Goal: Task Accomplishment & Management: Use online tool/utility

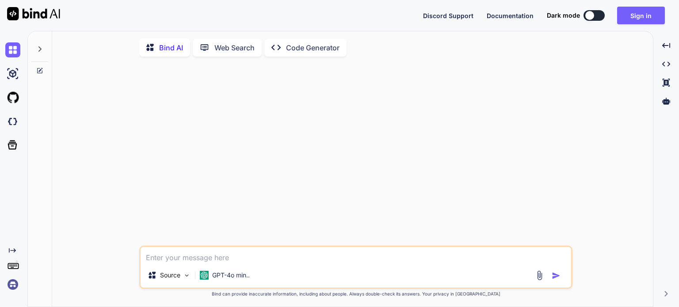
type textarea "x"
click at [11, 119] on img at bounding box center [12, 121] width 15 height 15
click at [636, 13] on button "Sign in" at bounding box center [641, 16] width 48 height 18
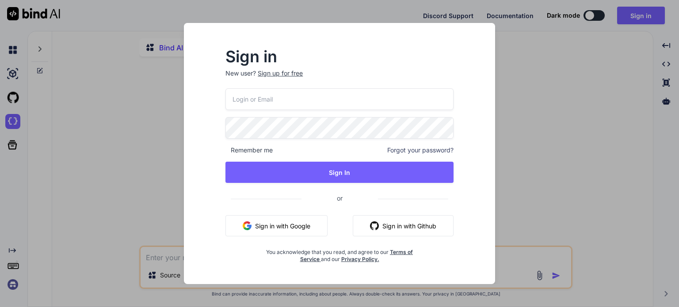
type input "m.daneth@gmail.com"
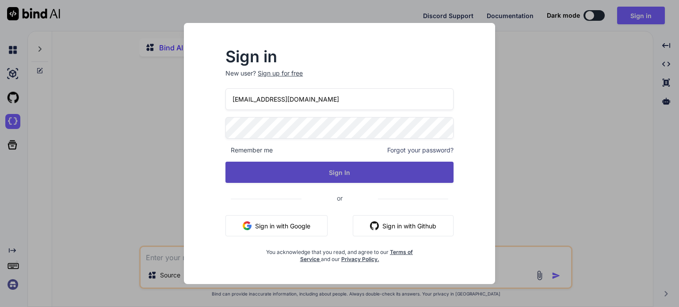
click at [344, 171] on button "Sign In" at bounding box center [339, 172] width 228 height 21
click at [345, 173] on button "Sign In" at bounding box center [339, 172] width 228 height 21
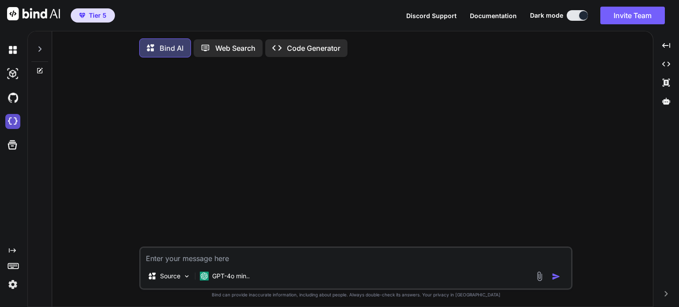
click at [11, 120] on img at bounding box center [12, 121] width 15 height 15
type textarea "x"
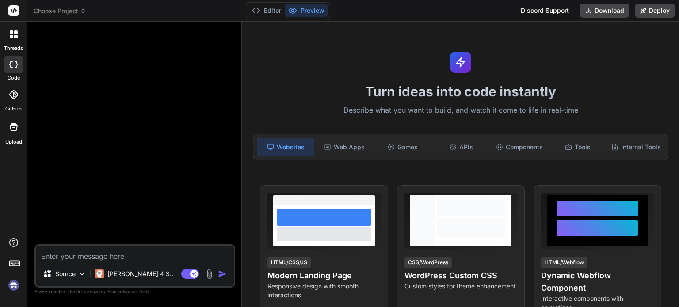
click at [12, 65] on icon at bounding box center [13, 64] width 9 height 7
type textarea "x"
click at [74, 7] on span "Choose Project" at bounding box center [60, 11] width 53 height 9
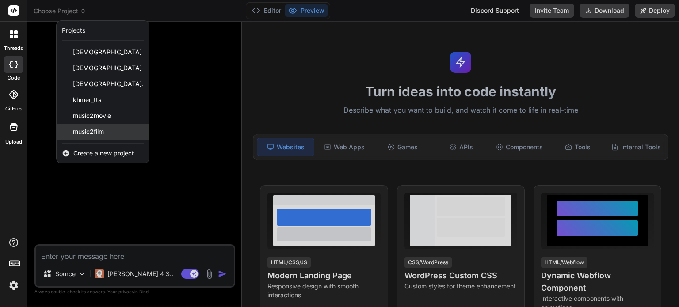
click at [103, 128] on span "music2film" at bounding box center [88, 131] width 31 height 9
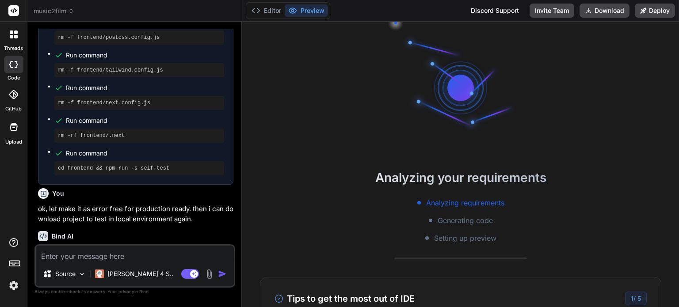
scroll to position [51, 0]
click at [598, 10] on button "Download" at bounding box center [604, 11] width 50 height 14
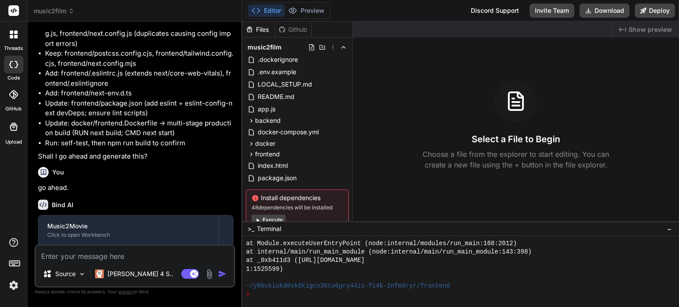
scroll to position [917, 0]
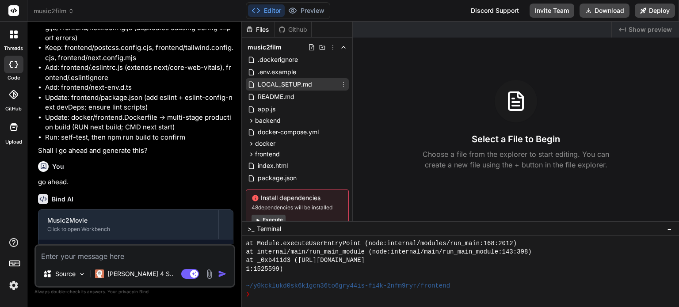
click at [299, 85] on span "LOCAL_SETUP.md" at bounding box center [285, 84] width 56 height 11
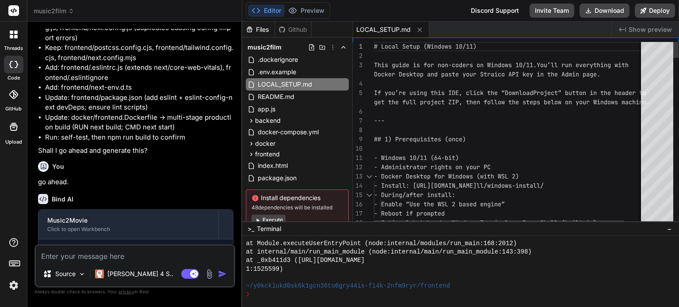
type textarea "x"
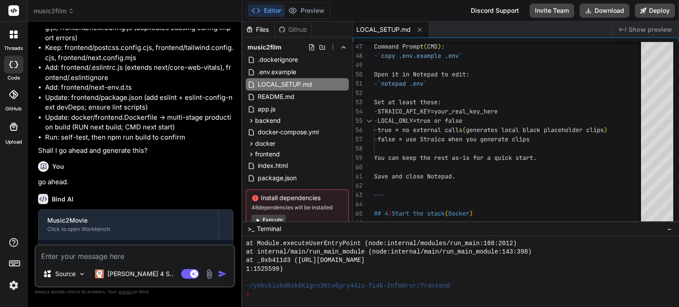
click at [81, 256] on textarea at bounding box center [135, 254] width 198 height 16
type textarea "w"
type textarea "x"
type textarea "wh"
type textarea "x"
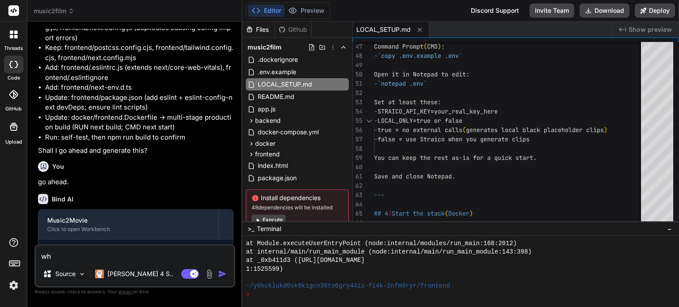
type textarea "whe"
type textarea "x"
type textarea "when"
type textarea "x"
type textarea "when"
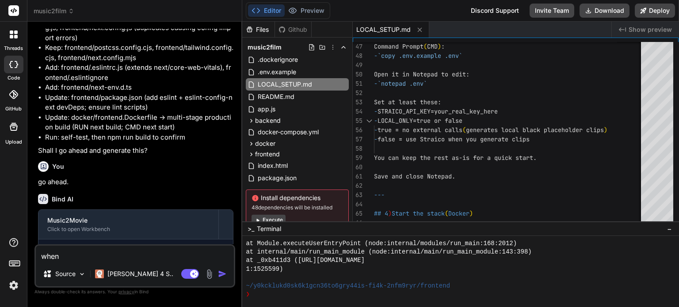
type textarea "x"
type textarea "when i"
type textarea "x"
type textarea "when i"
type textarea "x"
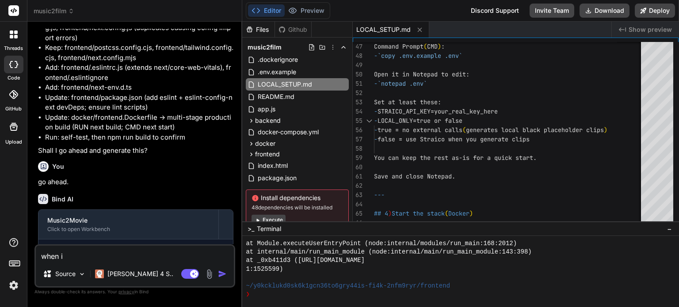
type textarea "when i r"
type textarea "x"
type textarea "when i ru"
type textarea "x"
type textarea "when i run"
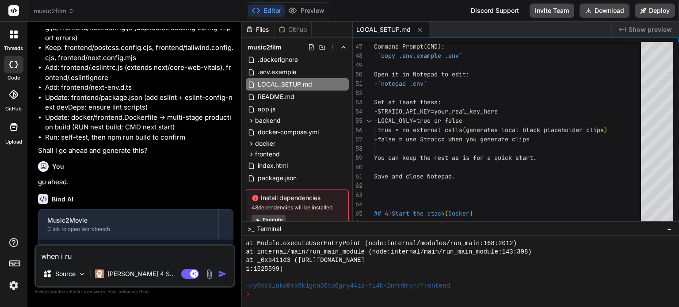
type textarea "x"
type textarea "when i run"
type textarea "x"
type textarea "when i run d"
type textarea "x"
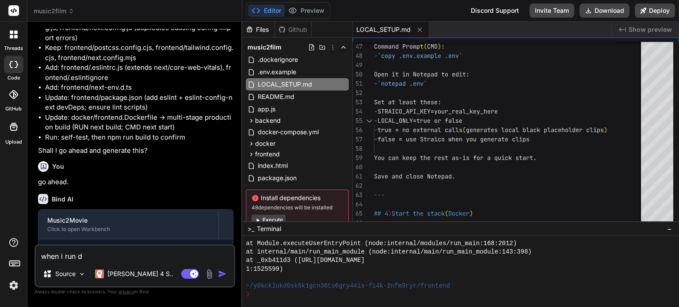
type textarea "when i run do"
type textarea "x"
type textarea "when i run doc"
type textarea "x"
type textarea "when i run docu"
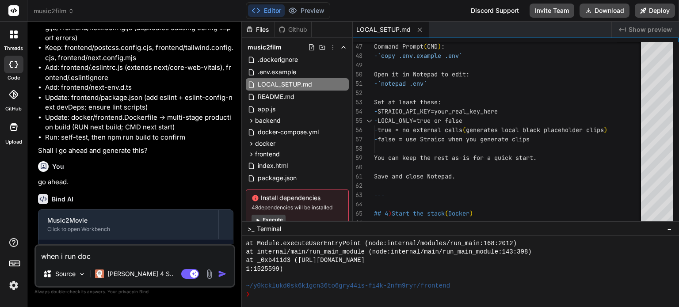
type textarea "x"
type textarea "when i run doc"
type textarea "x"
type textarea "when i run dock"
type textarea "x"
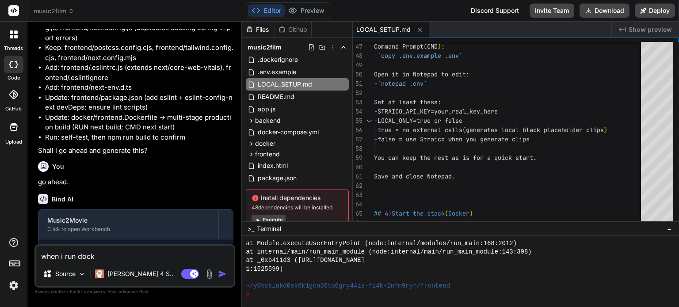
type textarea "when i run docke"
type textarea "x"
type textarea "when i run docker"
type textarea "x"
type textarea "when i run docker"
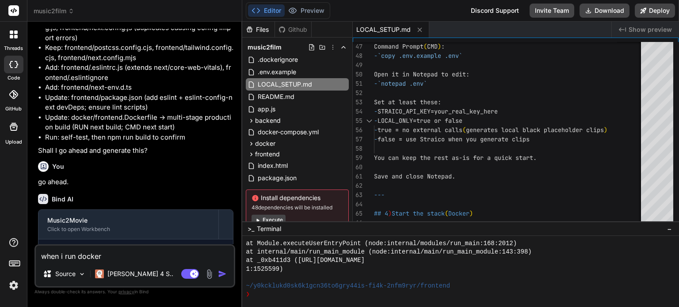
type textarea "x"
type textarea "when i run docker i"
type textarea "x"
type textarea "when i run docker i"
type textarea "x"
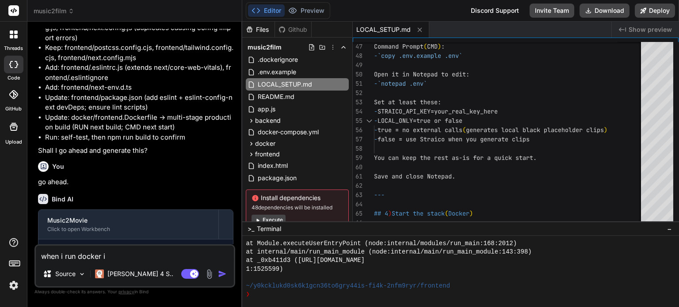
type textarea "when i run docker i g"
type textarea "x"
type textarea "when i run docker i go"
type textarea "x"
type textarea "when i run docker i got"
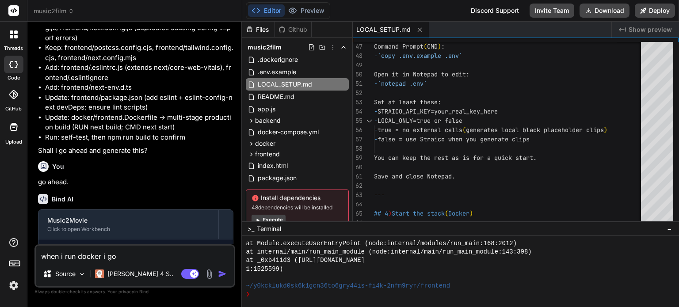
type textarea "x"
type textarea "when i run docker i got"
type textarea "x"
type textarea "when i run docker i got t"
type textarea "x"
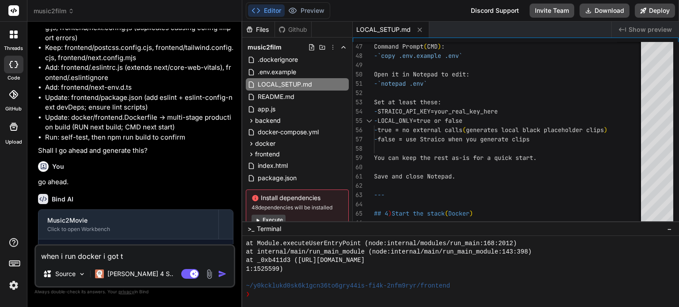
type textarea "when i run docker i got th"
type textarea "x"
type textarea "when i run docker i got the"
type textarea "x"
type textarea "when i run docker i got thes"
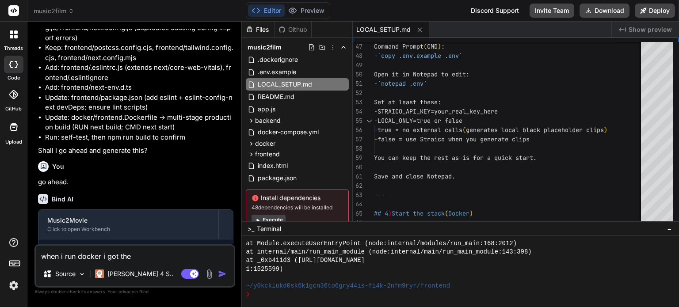
type textarea "x"
type textarea "when i run docker i got these"
type textarea "x"
type textarea "when i run docker i got these"
type textarea "x"
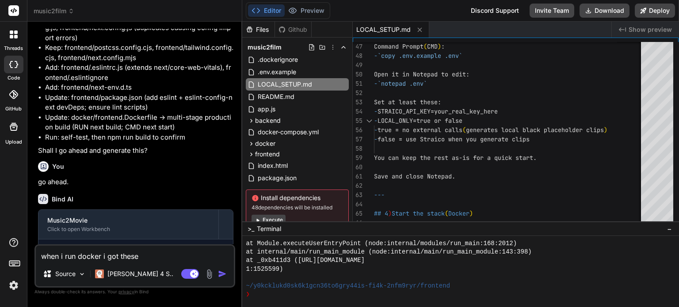
type textarea "when i run docker i got these e"
type textarea "x"
type textarea "when i run docker i got these er"
type textarea "x"
type textarea "when i run docker i got these err"
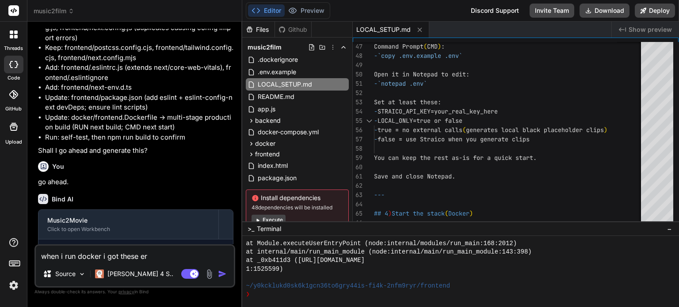
type textarea "x"
type textarea "when i run docker i got these erro"
type textarea "x"
type textarea "when i run docker i got these error"
type textarea "x"
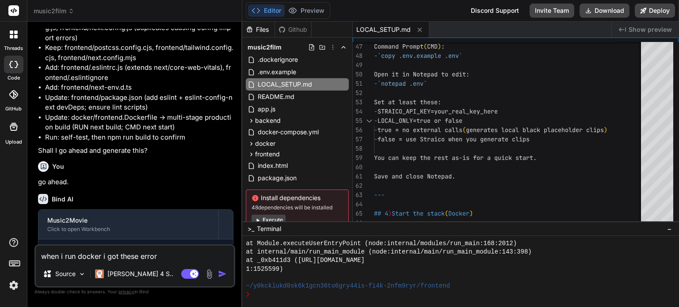
type textarea "when i run docker i got these errors"
type textarea "x"
type textarea "when i run docker i got these errors:"
type textarea "x"
type textarea "when i run docker i got these errors:""
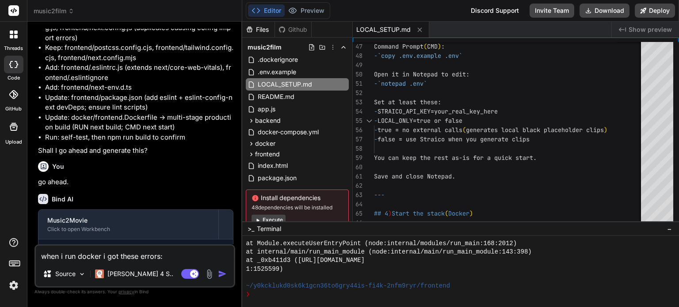
type textarea "x"
type textarea "when i run docker i got these errors:"""
type textarea "x"
paste textarea "C:\Users\USER\music2film>docker compose up --build unable to get image 'music2f…"
type textarea "when i run docker i got these errors:"C:\Users\USER\music2film>docker compose u…"
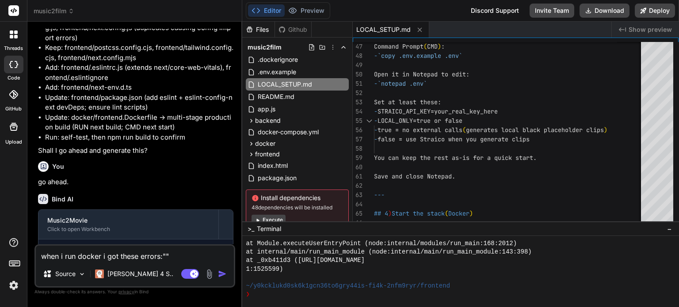
type textarea "x"
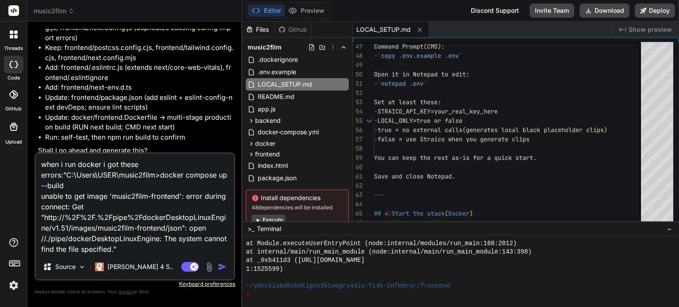
type textarea "when i run docker i got these errors:"C:\Users\USER\music2film>docker compose u…"
type textarea "x"
type textarea "when i run docker i got these errors:"C:\Users\USER\music2film>docker compose u…"
type textarea "x"
type textarea "when i run docker i got these errors:"C:\Users\USER\music2film>docker compose u…"
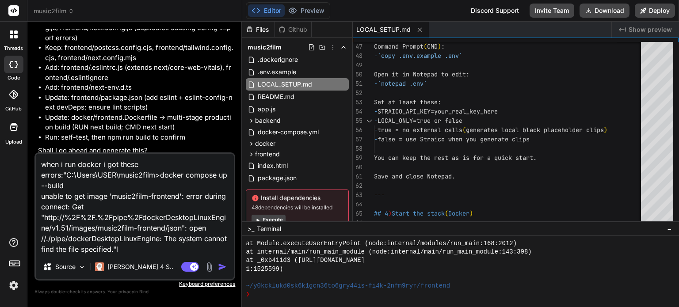
type textarea "x"
type textarea "when i run docker i got these errors:"C:\Users\USER\music2film>docker compose u…"
type textarea "x"
type textarea "when i run docker i got these errors:"C:\Users\USER\music2film>docker compose u…"
type textarea "x"
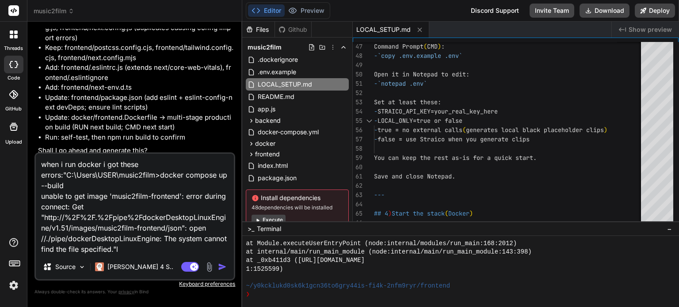
type textarea "when i run docker i got these errors:"C:\Users\USER\music2film>docker compose u…"
type textarea "x"
type textarea "when i run docker i got these errors:"C:\Users\USER\music2film>docker compose u…"
type textarea "x"
type textarea "when i run docker i got these errors:"C:\Users\USER\music2film>docker compose u…"
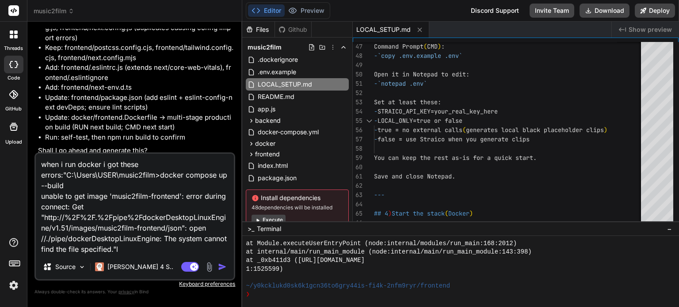
type textarea "x"
type textarea "when i run docker i got these errors:"C:\Users\USER\music2film>docker compose u…"
type textarea "x"
type textarea "when i run docker i got these errors:"C:\Users\USER\music2film>docker compose u…"
type textarea "x"
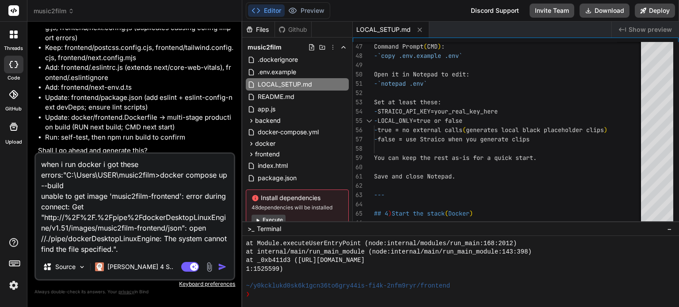
type textarea "when i run docker i got these errors:"C:\Users\USER\music2film>docker compose u…"
type textarea "x"
type textarea "when i run docker i got these errors:"C:\Users\USER\music2film>docker compose u…"
type textarea "x"
type textarea "when i run docker i got these errors:"C:\Users\USER\music2film>docker compose u…"
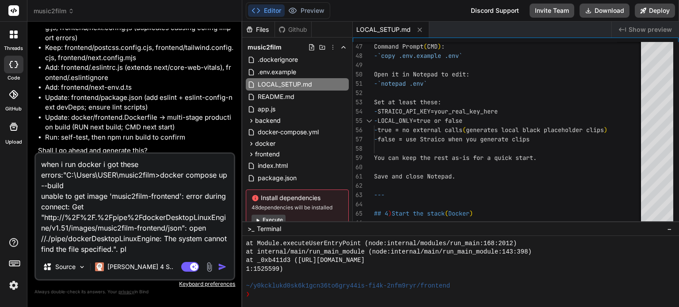
type textarea "x"
type textarea "when i run docker i got these errors:"C:\Users\USER\music2film>docker compose u…"
type textarea "x"
type textarea "when i run docker i got these errors:"C:\Users\USER\music2film>docker compose u…"
type textarea "x"
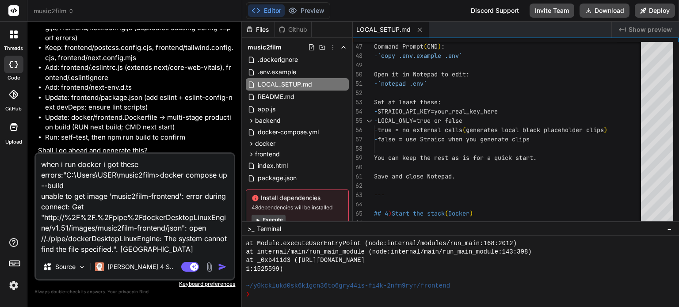
type textarea "when i run docker i got these errors:"C:\Users\USER\music2film>docker compose u…"
type textarea "x"
type textarea "when i run docker i got these errors:"C:\Users\USER\music2film>docker compose u…"
type textarea "x"
type textarea "when i run docker i got these errors:"C:\Users\USER\music2film>docker compose u…"
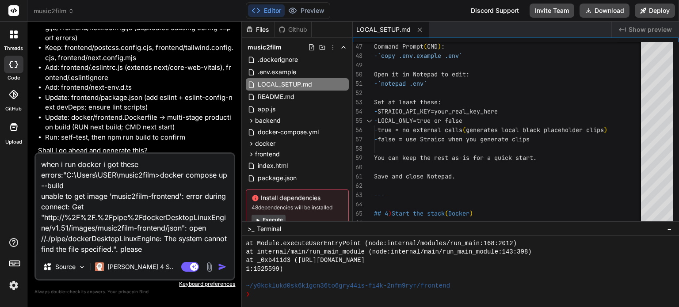
type textarea "x"
type textarea "when i run docker i got these errors:"C:\Users\USER\music2film>docker compose u…"
type textarea "x"
type textarea "when i run docker i got these errors:"C:\Users\USER\music2film>docker compose u…"
type textarea "x"
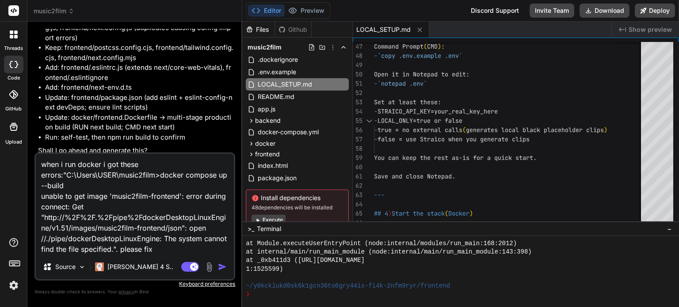
type textarea "when i run docker i got these errors:"C:\Users\USER\music2film>docker compose u…"
type textarea "x"
type textarea "when i run docker i got these errors:"C:\Users\USER\music2film>docker compose u…"
type textarea "x"
type textarea "when i run docker i got these errors:"C:\Users\USER\music2film>docker compose u…"
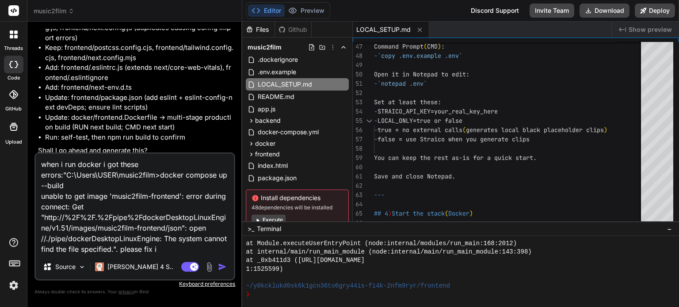
type textarea "x"
type textarea "when i run docker i got these errors:"C:\Users\USER\music2film>docker compose u…"
type textarea "x"
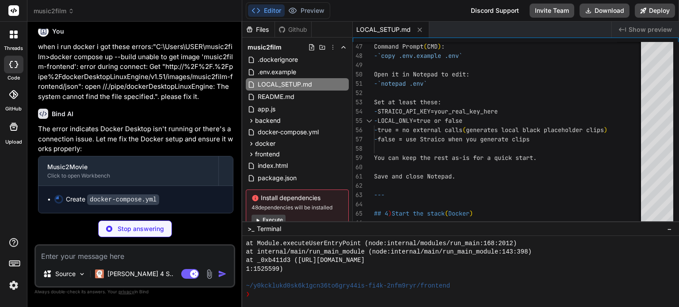
scroll to position [1528, 0]
type textarea "x"
type textarea "networks: default: name: music2movie-network"
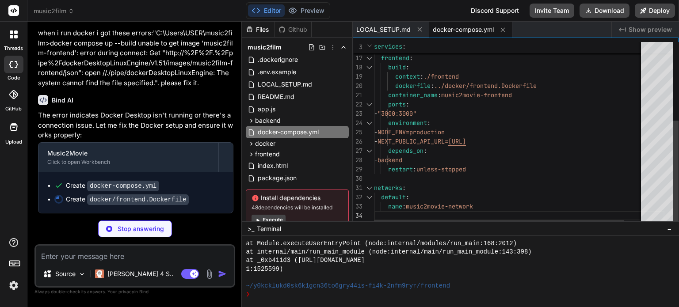
type textarea "x"
type textarea "CMD ["node", "server.js"]"
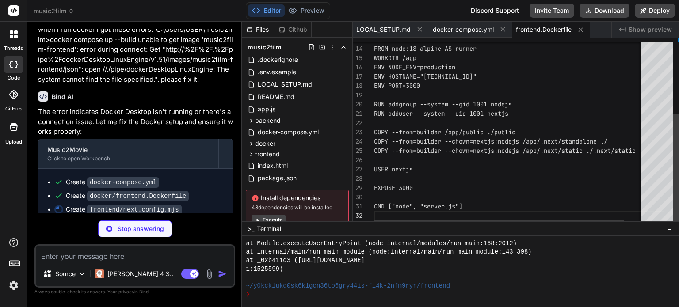
type textarea "x"
type textarea "NEXT_PUBLIC_API_URL: process.env.NEXT_PUBLIC_API_URL || 'http://localhost:8000'…"
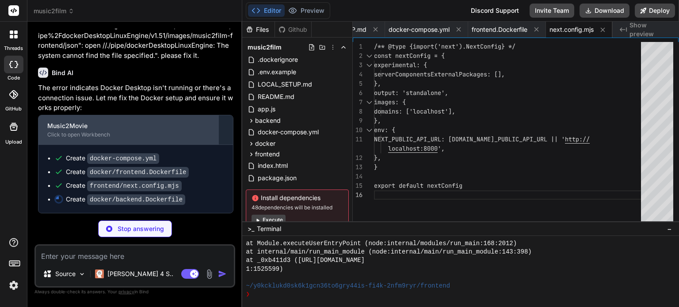
scroll to position [1569, 0]
type textarea "x"
type textarea "CMD ["uvicorn", "main:app", "--host", "0.0.0.0", "--port", "8000", "--reload"]"
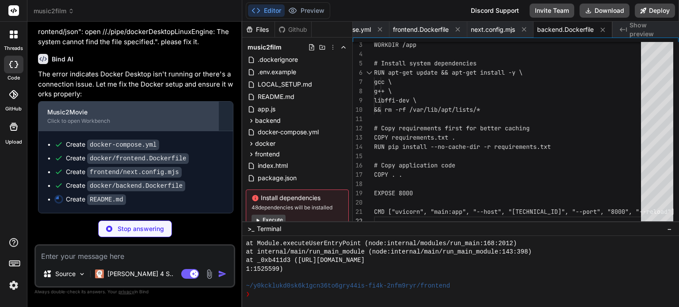
scroll to position [1582, 0]
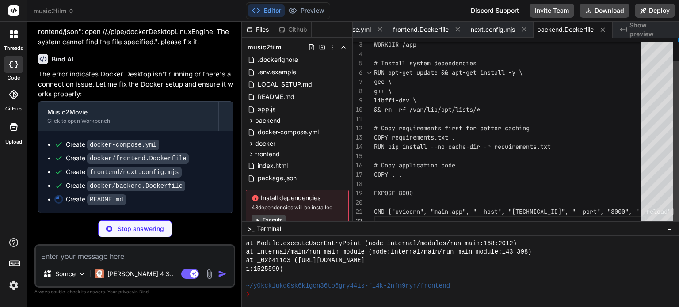
type textarea "x"
type textarea "- Frontend: `cd frontend && npm run self-test` - Check logs: `docker compose lo…"
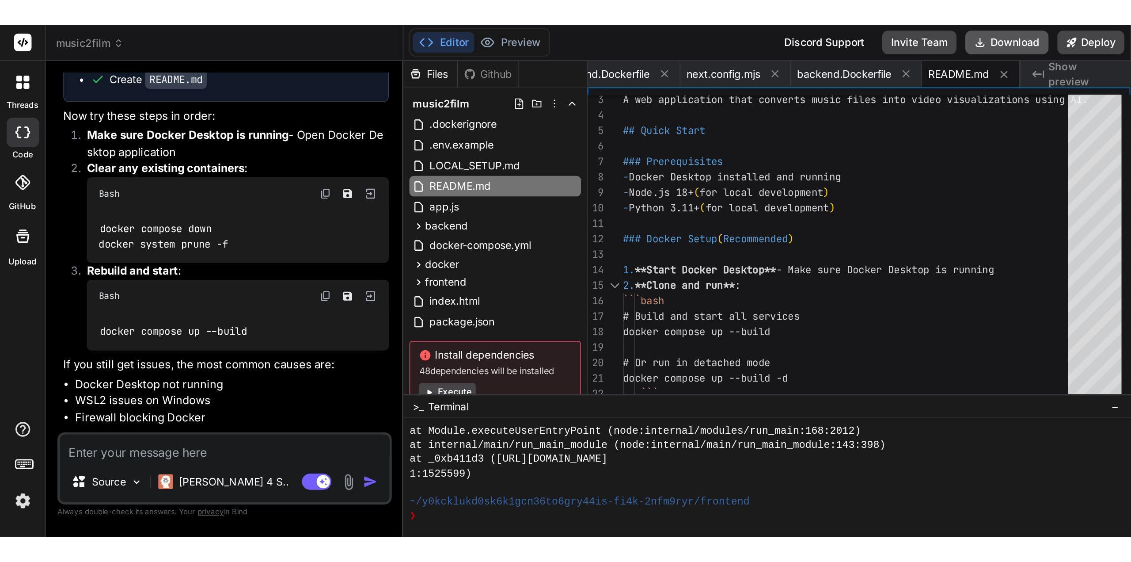
scroll to position [2262, 0]
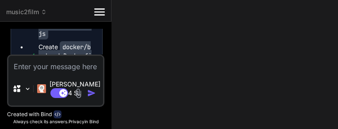
type textarea "x"
type textarea "- Frontend: `cd frontend && npm run self-test` - Check logs: `docker compose lo…"
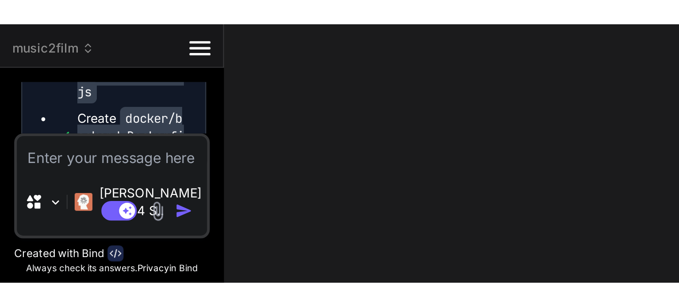
scroll to position [0, 0]
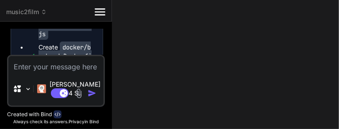
type textarea "x"
type textarea "- Frontend: `cd frontend && npm run self-test` - Check logs: `docker compose lo…"
type textarea "x"
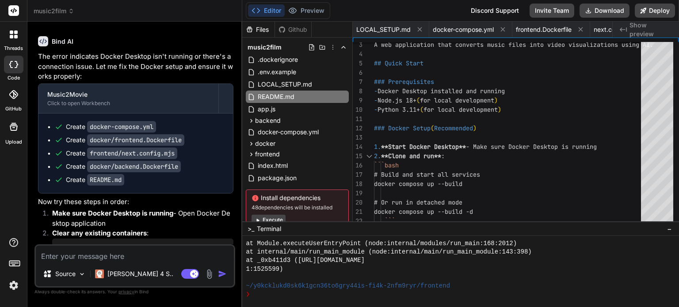
scroll to position [1758, 0]
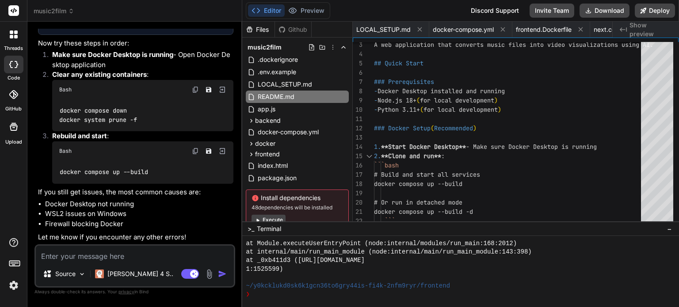
type textarea "s"
type textarea "x"
type textarea "st"
type textarea "x"
type textarea "sti"
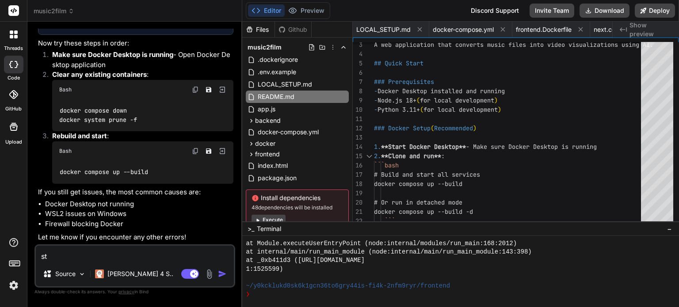
type textarea "x"
type textarea "stil"
type textarea "x"
type textarea "still"
type textarea "x"
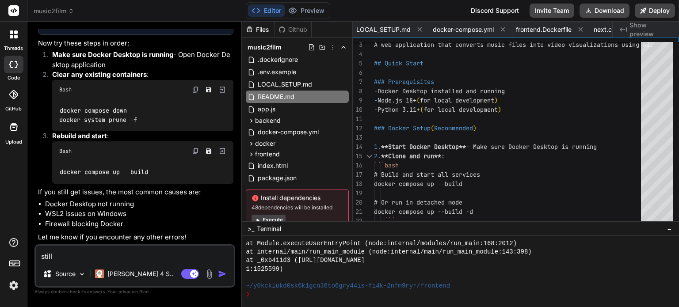
type textarea "still"
type textarea "x"
type textarea "still g"
type textarea "x"
type textarea "still go"
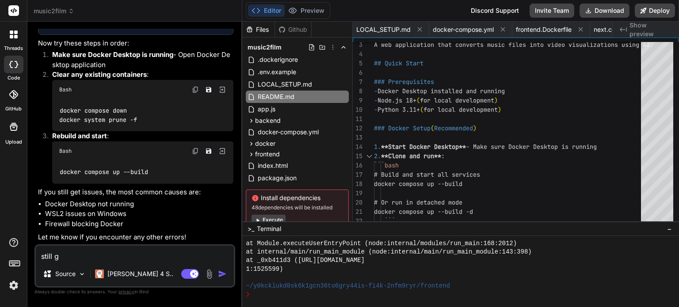
type textarea "x"
type textarea "still g"
type textarea "x"
type textarea "still"
type textarea "x"
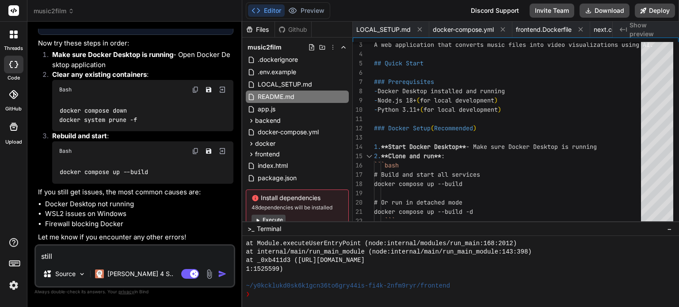
type textarea "still"
type textarea "x"
type textarea "stil"
type textarea "x"
type textarea "sti"
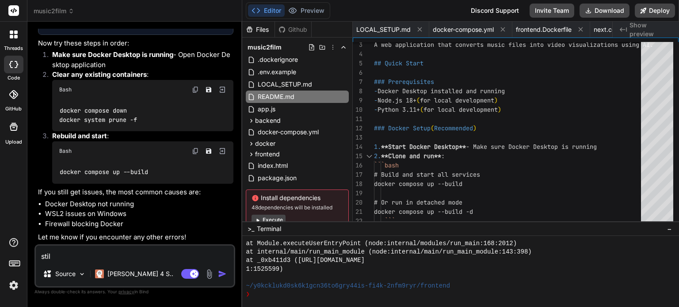
type textarea "x"
type textarea "st"
type textarea "x"
type textarea "s"
type textarea "x"
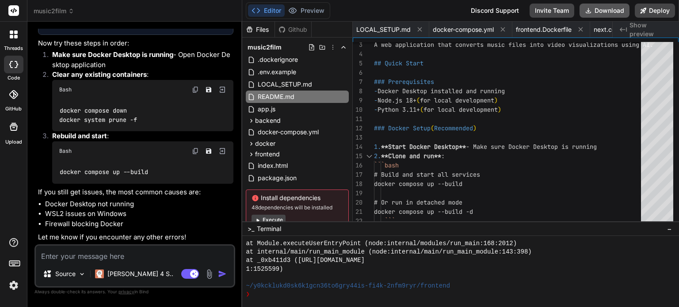
click at [611, 8] on button "Download" at bounding box center [604, 11] width 50 height 14
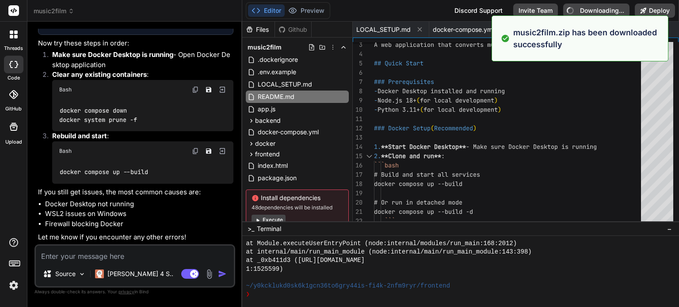
type textarea "x"
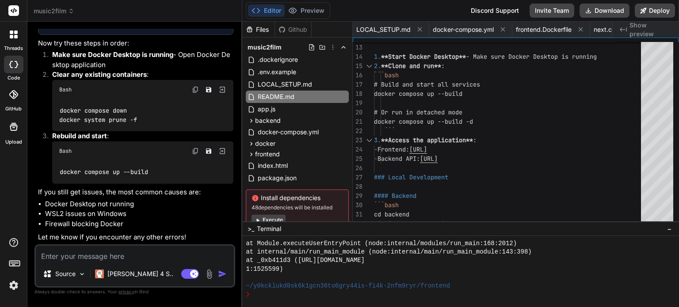
click at [127, 251] on textarea at bounding box center [135, 254] width 198 height 16
type textarea "w"
type textarea "x"
type textarea "wh"
type textarea "x"
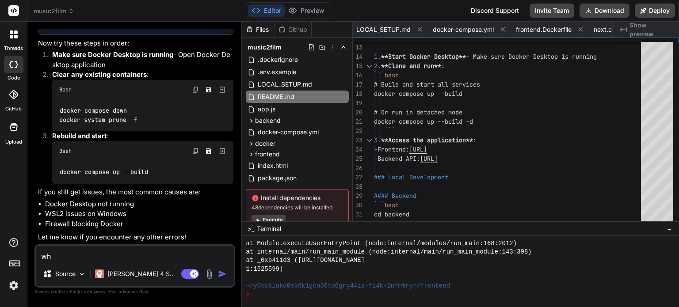
type textarea "whe"
type textarea "x"
type textarea "when"
type textarea "x"
type textarea "when"
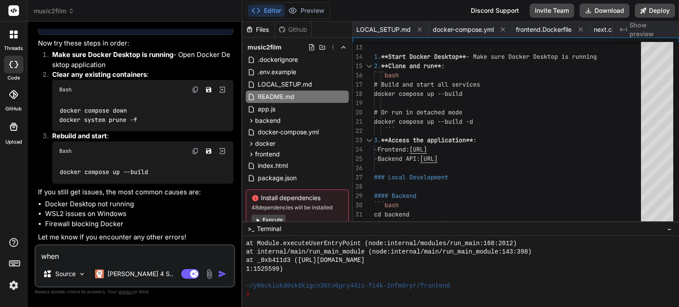
type textarea "x"
type textarea "when r"
type textarea "x"
type textarea "when ru"
type textarea "x"
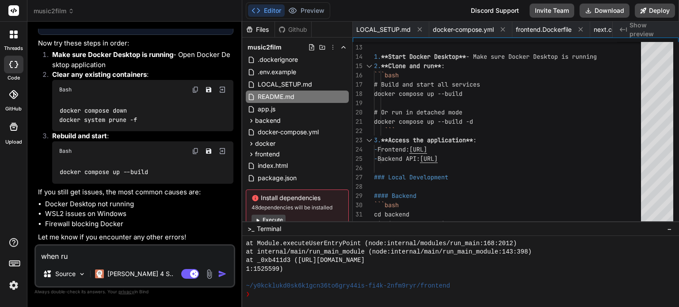
type textarea "when run"
type textarea "x"
type textarea "when run"
type textarea "x"
type textarea "when run d"
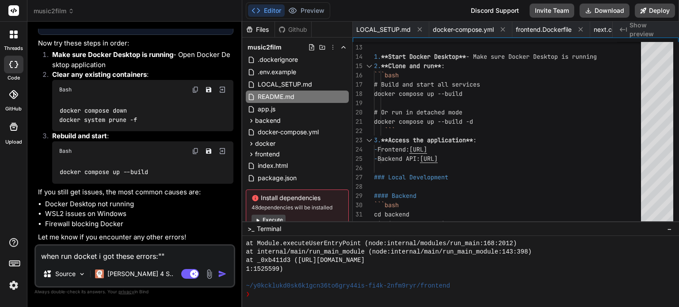
paste textarea "C:\Users\USER\music2film>docker compose up --build time="2025-09-16T20:19:13+07…"
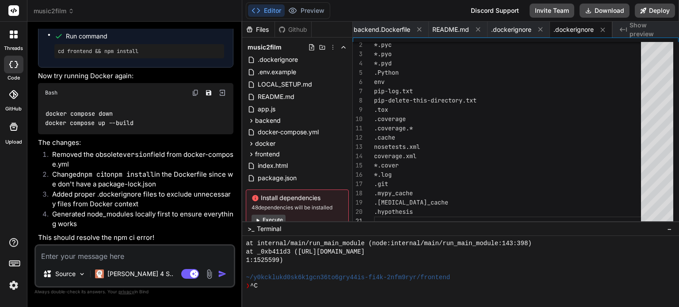
scroll to position [2655, 0]
click at [267, 13] on button "Editor" at bounding box center [266, 10] width 37 height 12
click at [270, 15] on button "Editor" at bounding box center [266, 10] width 37 height 12
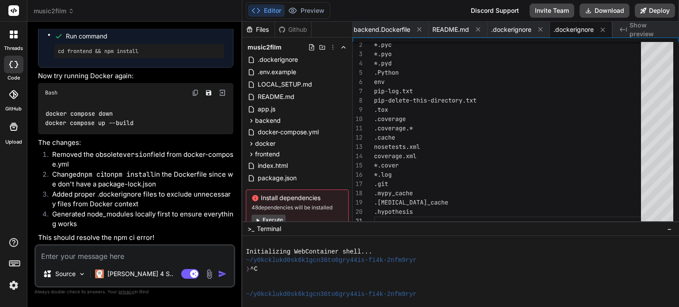
scroll to position [263, 0]
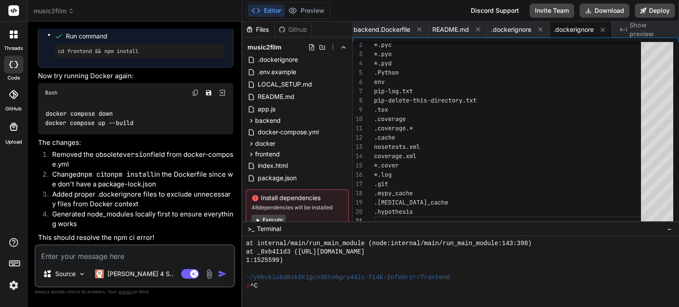
click at [149, 255] on textarea at bounding box center [135, 254] width 198 height 16
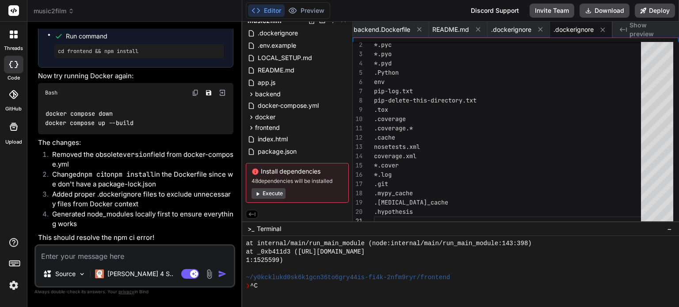
click at [274, 193] on button "Execute" at bounding box center [268, 193] width 34 height 11
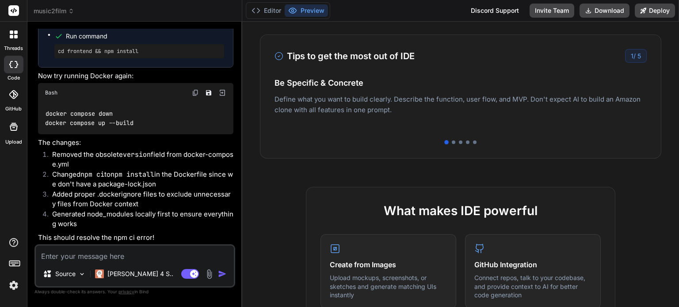
scroll to position [0, 0]
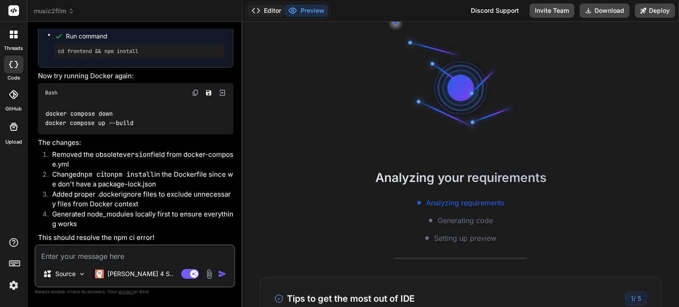
click at [274, 7] on button "Editor" at bounding box center [266, 10] width 37 height 12
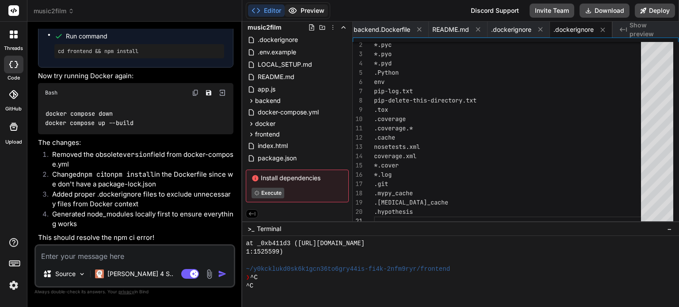
click at [300, 14] on button "Preview" at bounding box center [306, 10] width 43 height 12
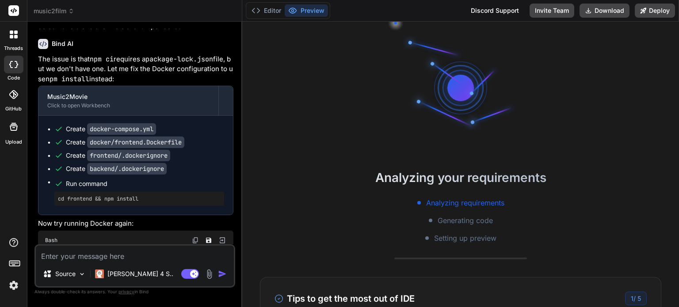
scroll to position [2655, 0]
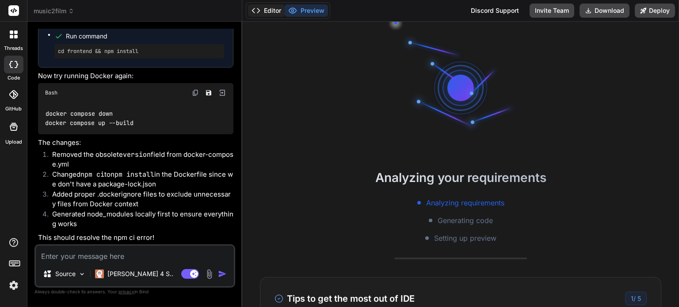
click at [274, 11] on button "Editor" at bounding box center [266, 10] width 37 height 12
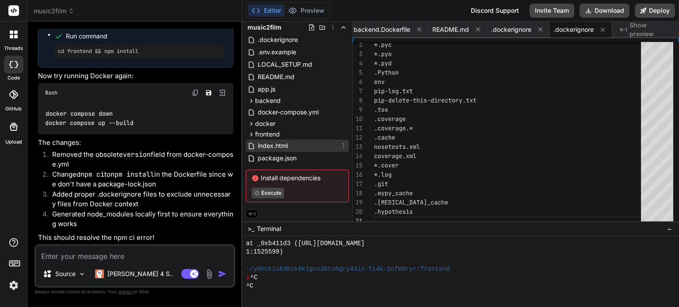
scroll to position [19, 0]
click at [335, 285] on div "^C" at bounding box center [455, 286] width 419 height 8
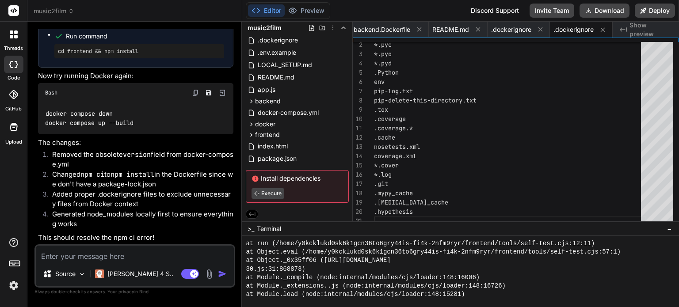
scroll to position [95, 0]
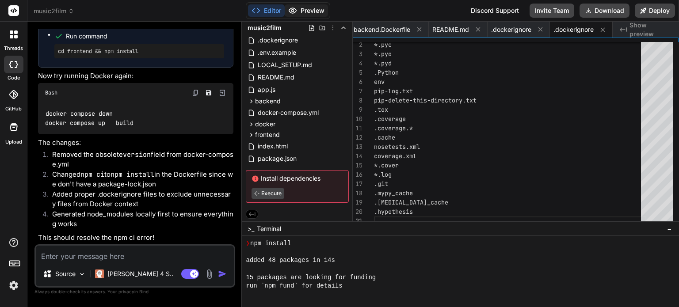
click at [309, 14] on button "Preview" at bounding box center [306, 10] width 43 height 12
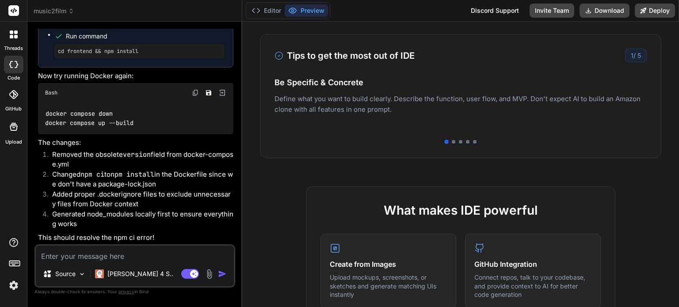
scroll to position [0, 0]
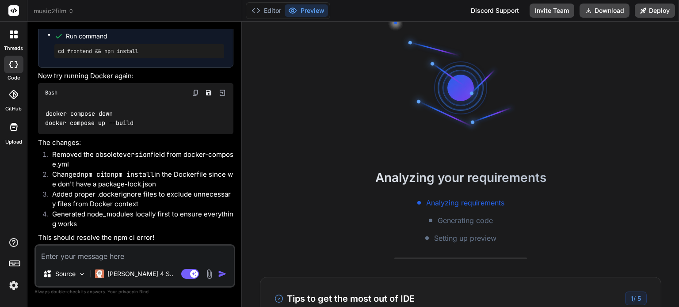
click at [299, 9] on button "Preview" at bounding box center [306, 10] width 43 height 12
click at [306, 8] on button "Preview" at bounding box center [306, 10] width 43 height 12
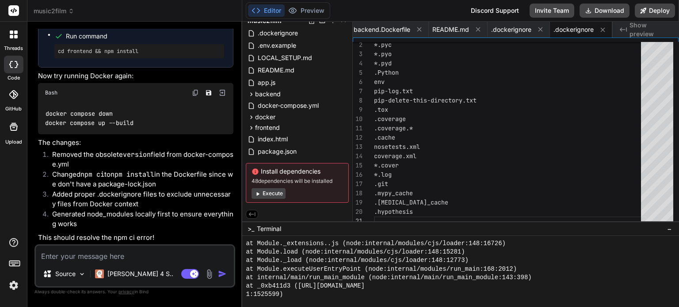
scroll to position [2655, 0]
click at [607, 5] on button "Download" at bounding box center [604, 11] width 50 height 14
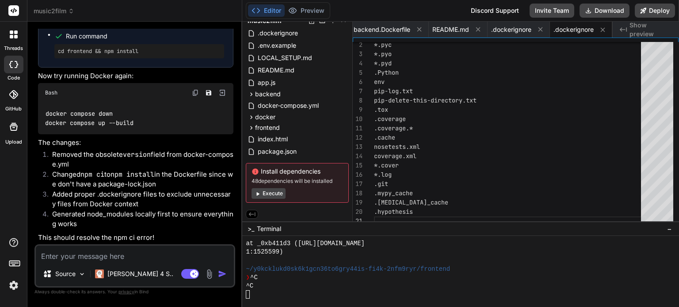
click at [145, 257] on textarea at bounding box center [135, 254] width 198 height 16
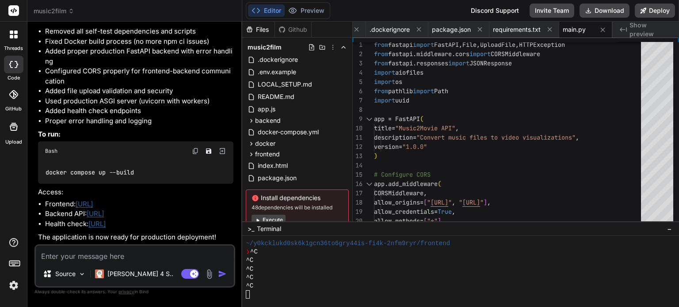
scroll to position [3171, 0]
click at [601, 12] on button "Download" at bounding box center [604, 11] width 50 height 14
click at [135, 276] on p "Claude 4 S.." at bounding box center [140, 274] width 66 height 9
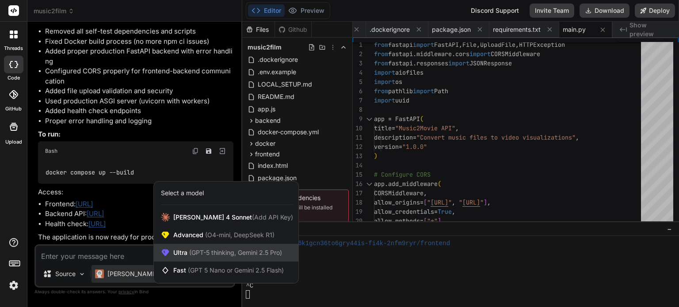
click at [196, 251] on span "(GPT-5 thinking, Gemini 2.5 Pro)" at bounding box center [234, 253] width 95 height 8
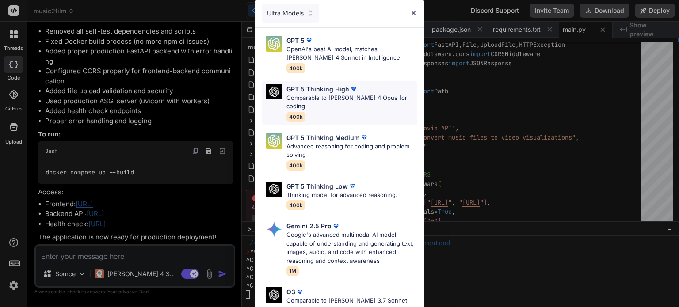
click at [370, 88] on div "GPT 5 Thinking High" at bounding box center [351, 88] width 131 height 9
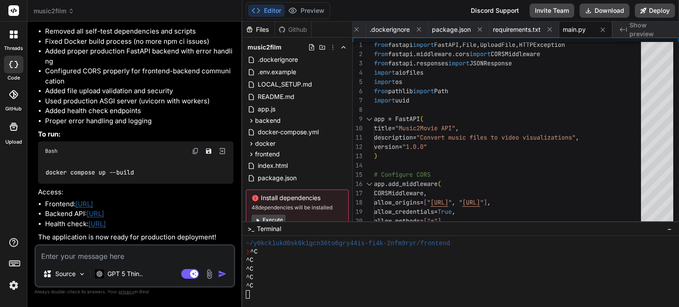
click at [103, 255] on textarea at bounding box center [135, 254] width 198 height 16
paste textarea "=> CACHED [backend 2/7] WORKDIR /app 0.0s => CANCELED [backend 3/7] RUN apt-get…"
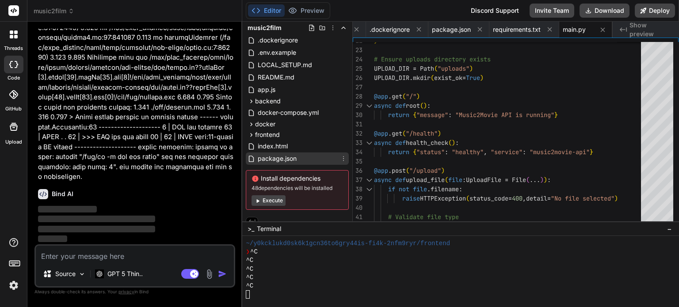
scroll to position [27, 0]
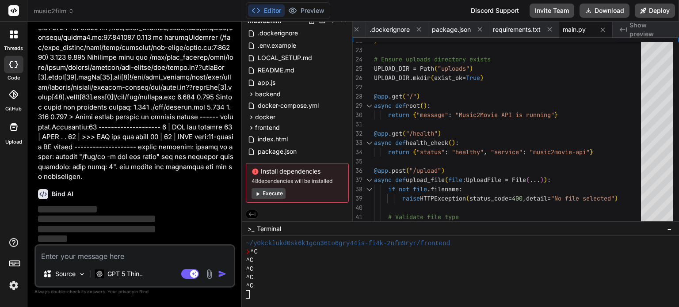
click at [274, 7] on button "Editor" at bounding box center [266, 10] width 37 height 12
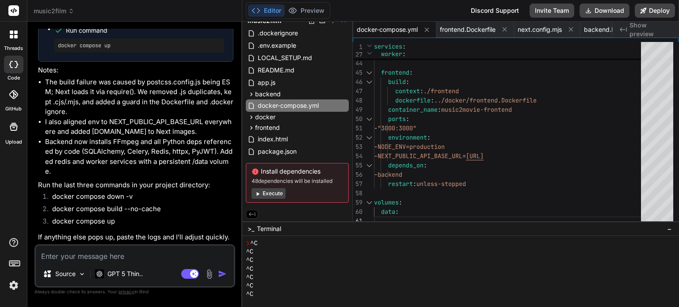
scroll to position [348, 0]
click at [276, 10] on button "Editor" at bounding box center [266, 10] width 37 height 12
click at [333, 10] on div "Editor Preview Disabled until preview for your project is generated Discord Sup…" at bounding box center [460, 11] width 437 height 22
click at [278, 10] on button "Editor" at bounding box center [266, 10] width 37 height 12
click at [331, 11] on div "Editor Preview Disabled until preview for your project is generated Discord Sup…" at bounding box center [460, 11] width 437 height 22
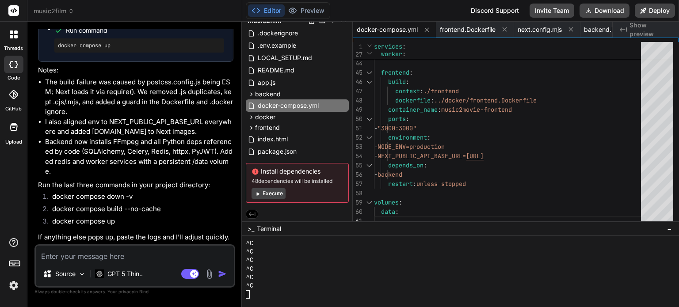
click at [279, 13] on button "Editor" at bounding box center [266, 10] width 37 height 12
click at [605, 9] on button "Download" at bounding box center [604, 11] width 50 height 14
click at [159, 250] on textarea at bounding box center [135, 254] width 198 height 16
paste textarea "=> CACHED [worker 2/7] WORKDIR /app 0.0s => CANCELED [backend 3/7] RUN apt-get …"
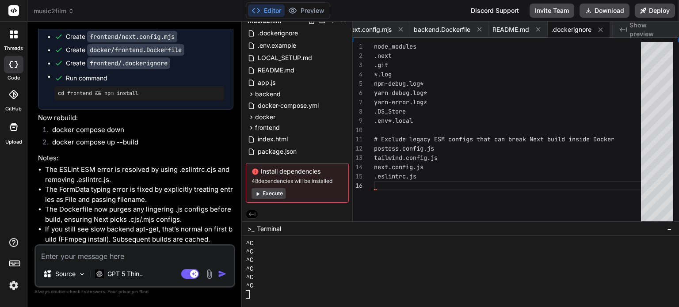
scroll to position [6114, 0]
click at [597, 12] on button "Download" at bounding box center [604, 11] width 50 height 14
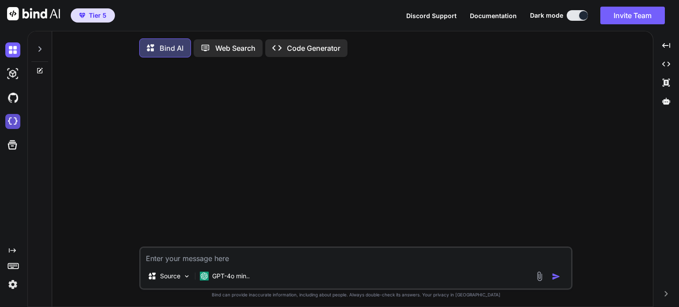
click at [12, 122] on img at bounding box center [12, 121] width 15 height 15
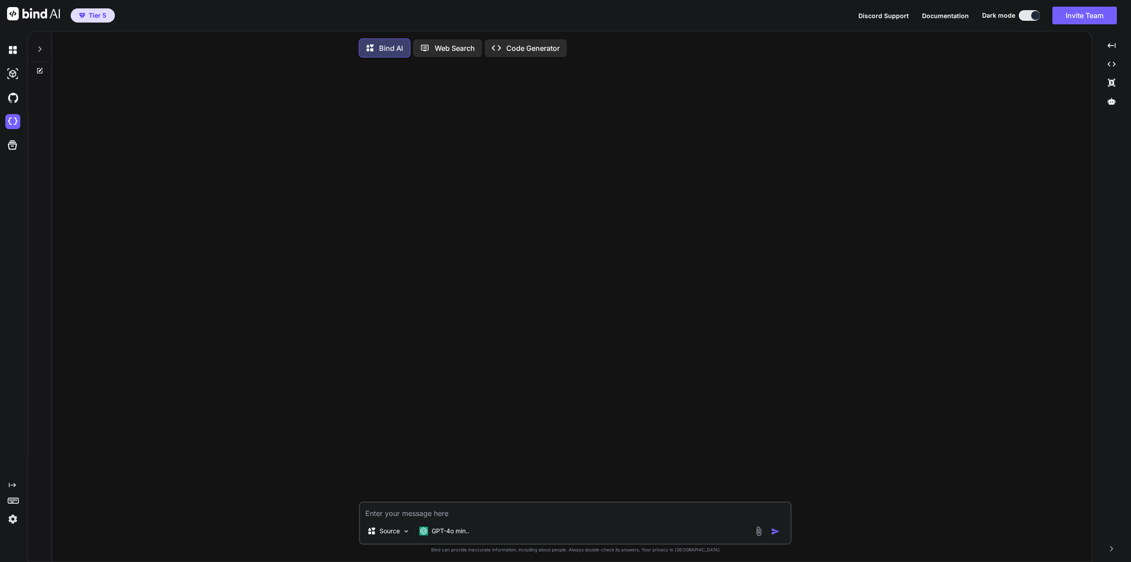
type textarea "x"
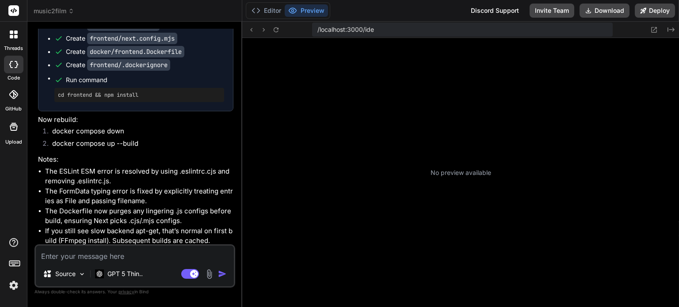
scroll to position [85, 0]
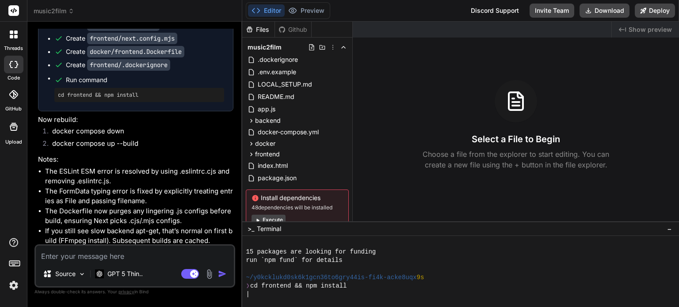
click at [268, 10] on button "Editor" at bounding box center [266, 10] width 37 height 12
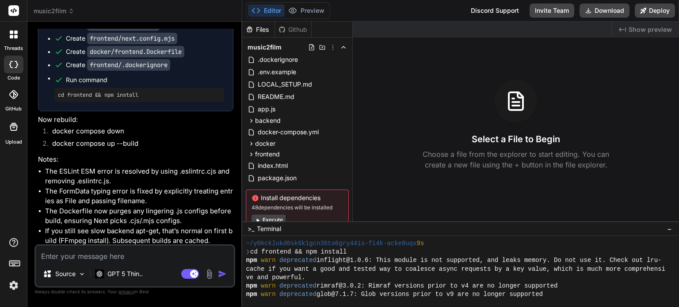
type textarea "x"
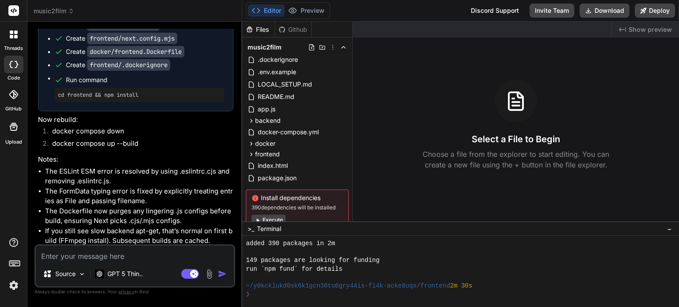
click at [419, 297] on div "❯" at bounding box center [455, 294] width 419 height 8
click at [154, 259] on textarea at bounding box center [135, 254] width 198 height 16
type textarea "t"
type textarea "x"
type textarea "th"
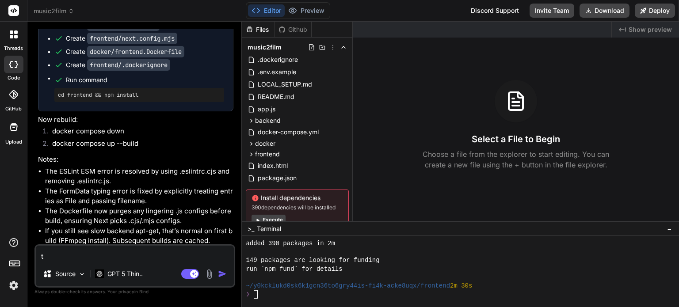
type textarea "x"
type textarea "the"
type textarea "x"
type textarea "ther"
type textarea "x"
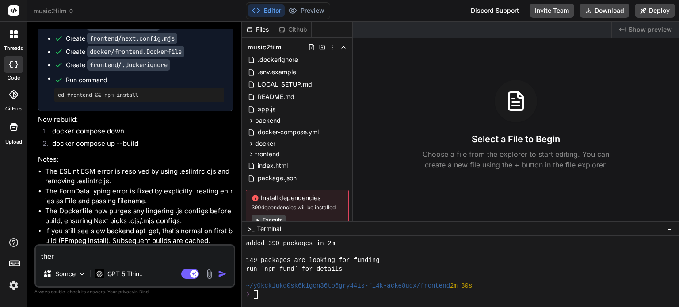
type textarea "there"
type textarea "x"
type textarea "there"
type textarea "x"
type textarea "there a"
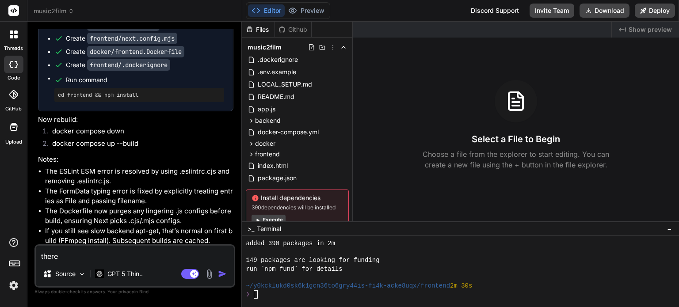
type textarea "x"
type textarea "there ar"
type textarea "x"
type textarea "there are"
type textarea "x"
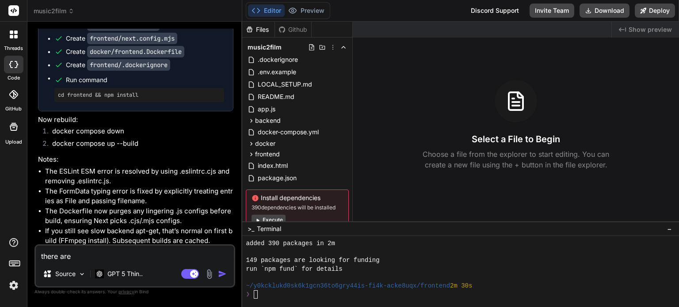
type textarea "there are"
type textarea "x"
type textarea "there are t"
type textarea "x"
type textarea "there are th"
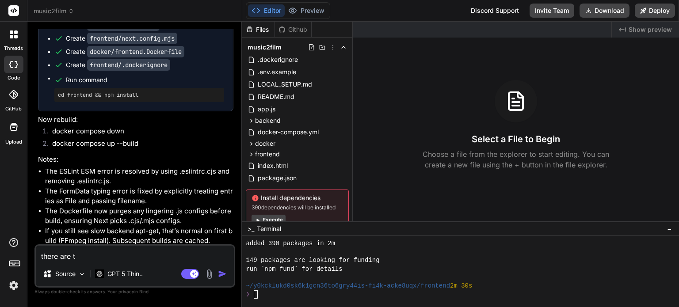
type textarea "x"
type textarea "there are the"
type textarea "x"
type textarea "there are the"
type textarea "x"
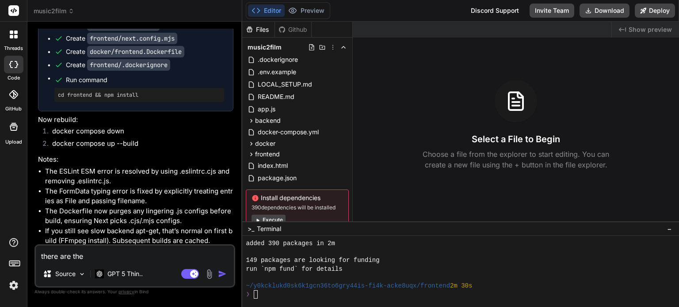
type textarea "there are the e"
type textarea "x"
type textarea "there are the er"
type textarea "x"
type textarea "there are the err"
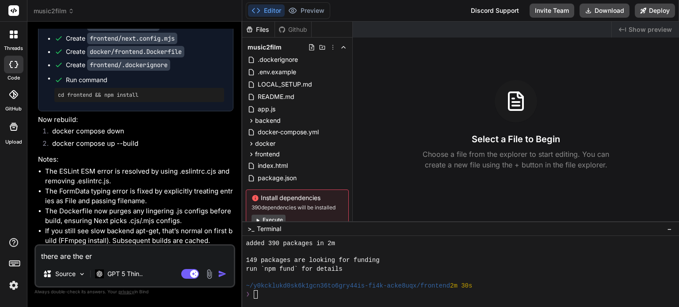
type textarea "x"
type textarea "there are the erro"
type textarea "x"
type textarea "there are the error"
type textarea "x"
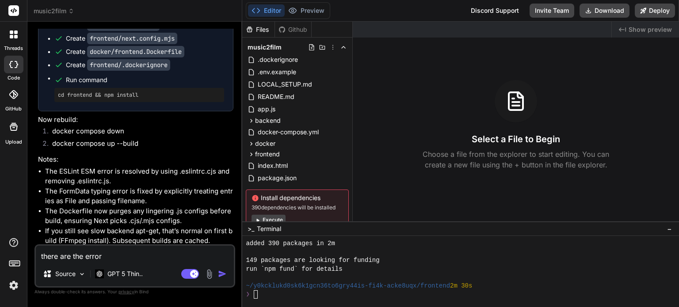
type textarea "there are the error"
type textarea "x"
type textarea "there are the error w"
type textarea "x"
type textarea "there are the error wh"
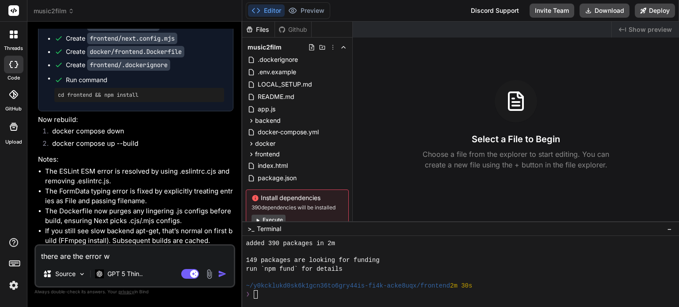
type textarea "x"
type textarea "there are the error whe"
type textarea "x"
type textarea "there are the error when"
type textarea "x"
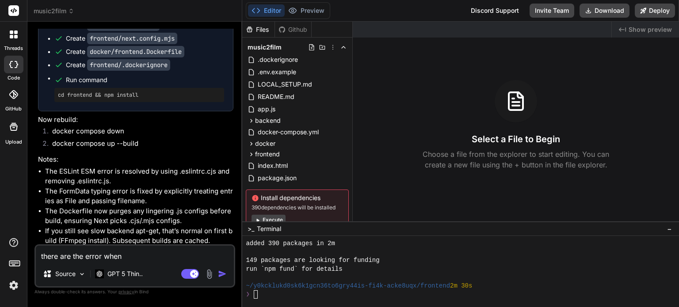
type textarea "there are the error when"
type textarea "x"
type textarea "there are the error when r"
type textarea "x"
type textarea "there are the error when ru"
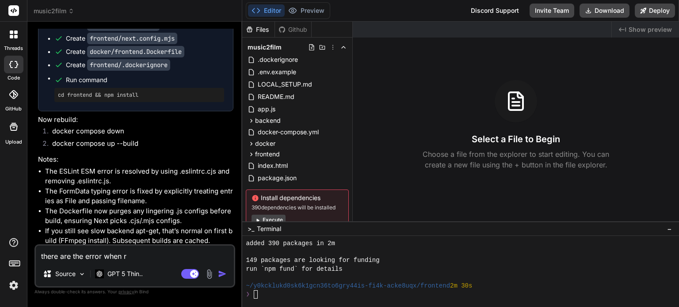
type textarea "x"
type textarea "there are the error when run"
type textarea "x"
type textarea "there are the error when run"
type textarea "x"
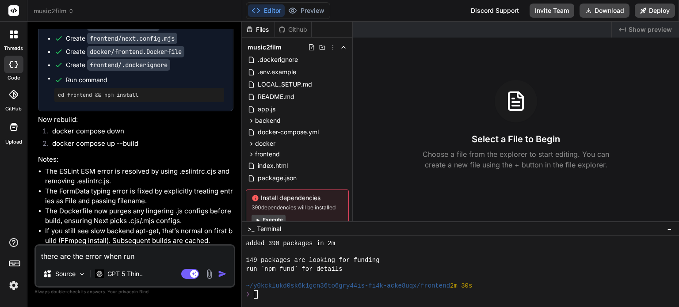
type textarea "there are the error when run d"
type textarea "x"
type textarea "there are the error when run do"
type textarea "x"
type textarea "there are the error when run doc"
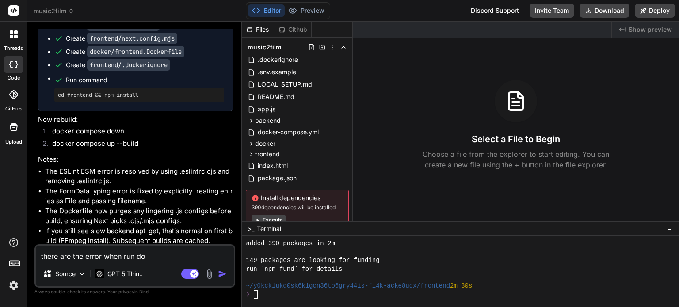
type textarea "x"
type textarea "there are the error when run docu"
type textarea "x"
type textarea "there are the error when run doc"
type textarea "x"
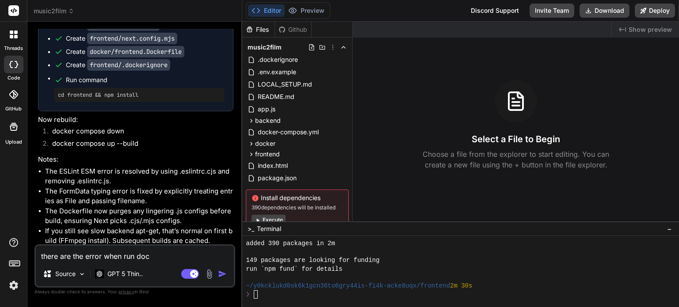
type textarea "there are the error when run dock"
type textarea "x"
type textarea "there are the error when run docke"
type textarea "x"
type textarea "there are the error when run docker"
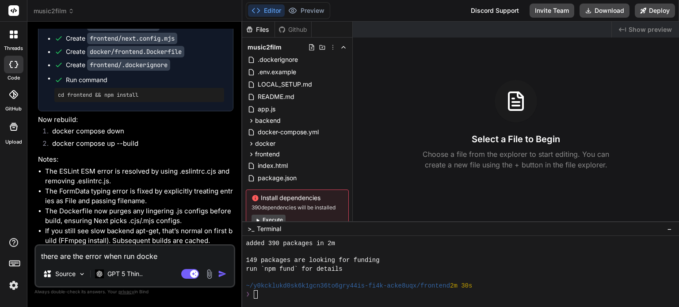
type textarea "x"
type textarea "there are the error when run docker"
type textarea "x"
type textarea "there are the error when run docker i"
type textarea "x"
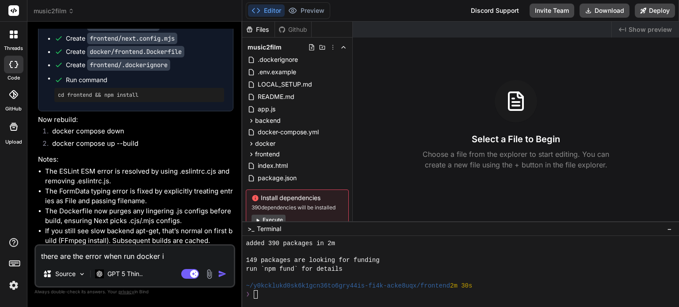
type textarea "there are the error when run docker in"
type textarea "x"
type textarea "there are the error when run docker in"
type textarea "x"
type textarea "there are the error when run docker in l"
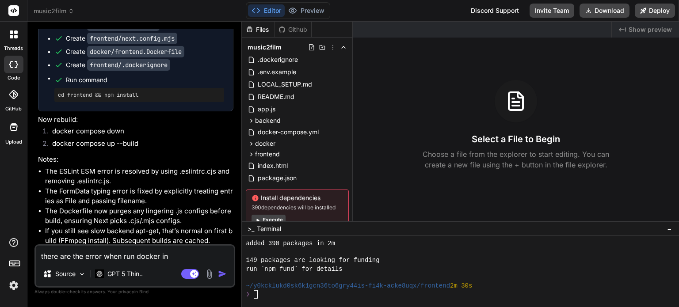
type textarea "x"
type textarea "there are the error when run docker in lo"
type textarea "x"
type textarea "there are the error when run docker in loc"
type textarea "x"
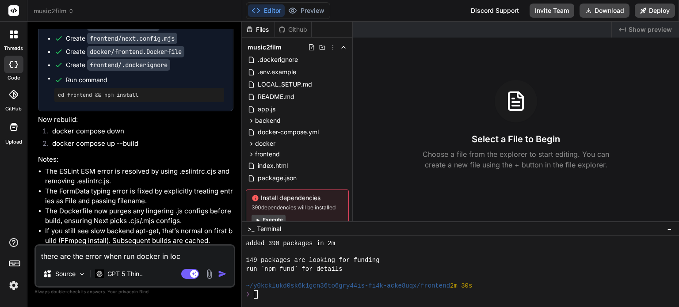
type textarea "there are the error when run docker in loca"
type textarea "x"
type textarea "there are the error when run docker in local"
type textarea "x"
type textarea "there are the error when run docker in local"
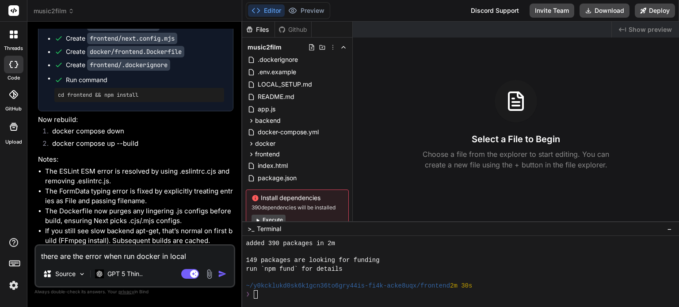
type textarea "x"
type textarea "there are the error when run docker in local e"
type textarea "x"
type textarea "there are the error when run docker in local en"
type textarea "x"
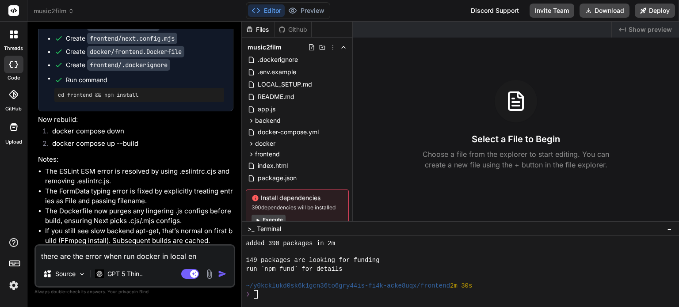
type textarea "there are the error when run docker in local env"
type textarea "x"
type textarea "there are the error when run docker in local envi"
type textarea "x"
type textarea "there are the error when run docker in local envir"
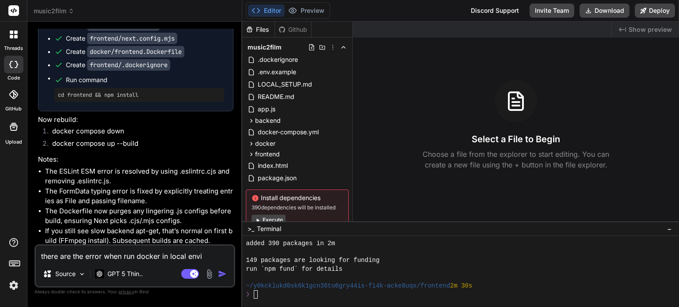
type textarea "x"
type textarea "there are the error when run docker in local enviro"
type textarea "x"
type textarea "there are the error when run docker in local environ"
type textarea "x"
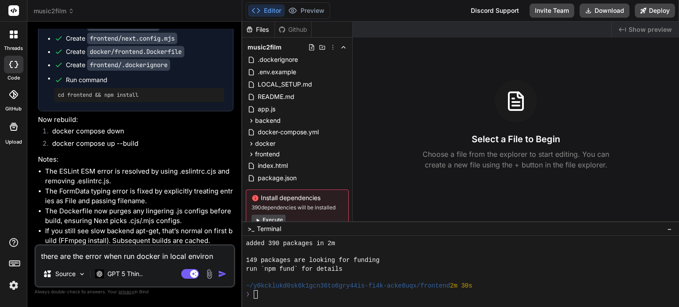
type textarea "there are the error when run docker in local environm"
type textarea "x"
type textarea "there are the error when run docker in local environme"
type textarea "x"
type textarea "there are the error when run docker in local environmen"
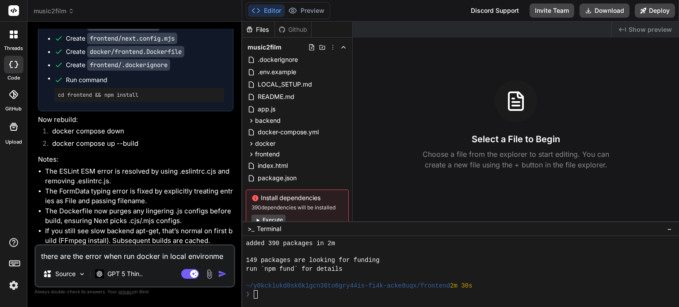
type textarea "x"
type textarea "there are the error when run docker in local environment"
type textarea "x"
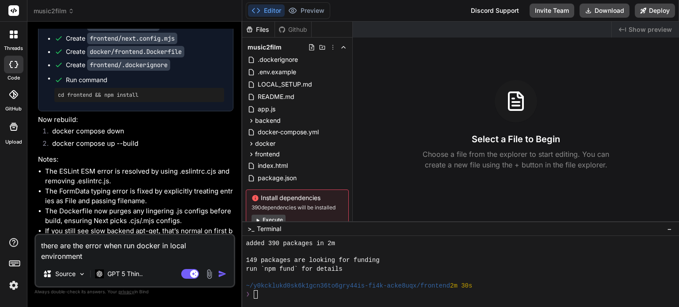
type textarea "there are the error when run docker in local environment:"
type textarea "x"
type textarea "there are the error when run docker in local environment"
type textarea "x"
type textarea "there are the error when run docker in local environment."
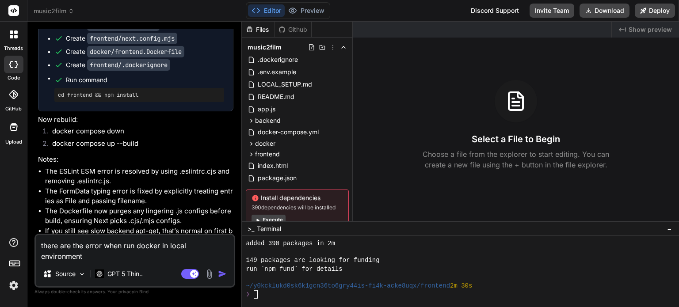
type textarea "x"
type textarea "there are the error when run docker in local environment."
type textarea "x"
type textarea "there are the error when run docker in local environment."
type textarea "x"
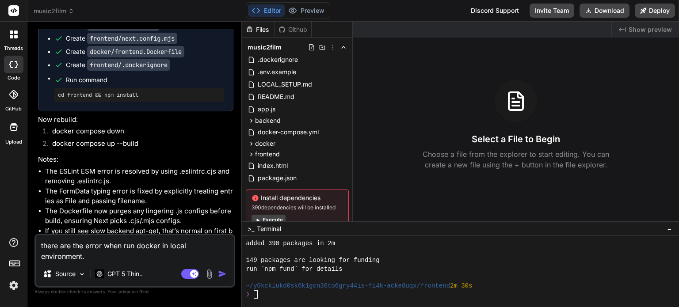
type textarea "there are the error when run docker in local environment"
type textarea "x"
type textarea "there are the error when run docker in local environment"
type textarea "x"
type textarea "there are the error when run docker in local environment ""
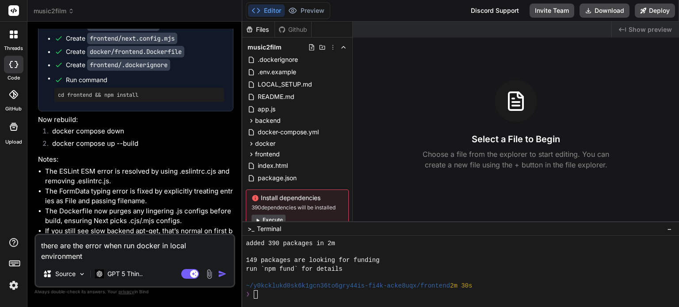
type textarea "x"
type textarea "there are the error when run docker in local environment """
type textarea "x"
paste textarea "C:\Users\USER\music2film>docker compose up --build [+] Building 2.2s (29/31) =>…"
type textarea "there are the error when run docker in local environment "C:\Users\USER\music2f…"
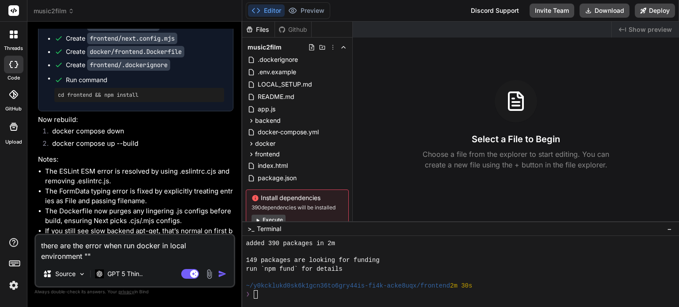
type textarea "x"
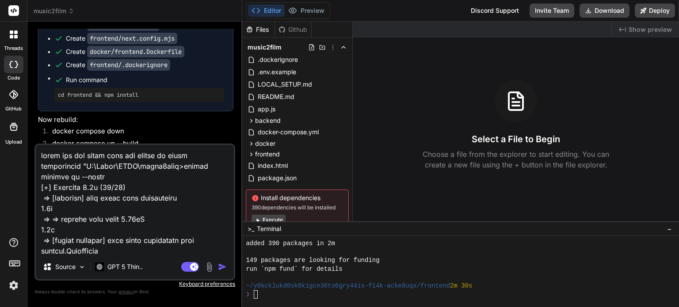
scroll to position [1379, 0]
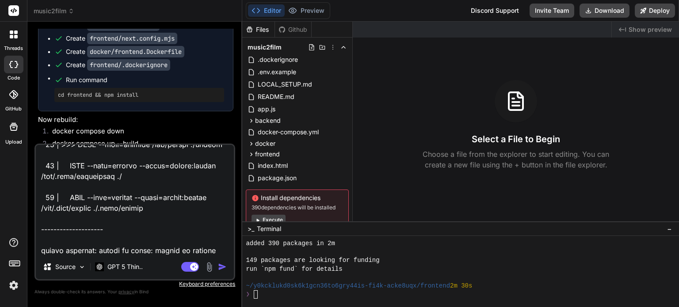
type textarea "there are the error when run docker in local environment "C:\Users\USER\music2f…"
type textarea "x"
type textarea "there are the error when run docker in local environment "C:\Users\USER\music2f…"
type textarea "x"
type textarea "there are the error when run docker in local environment "C:\Users\USER\music2f…"
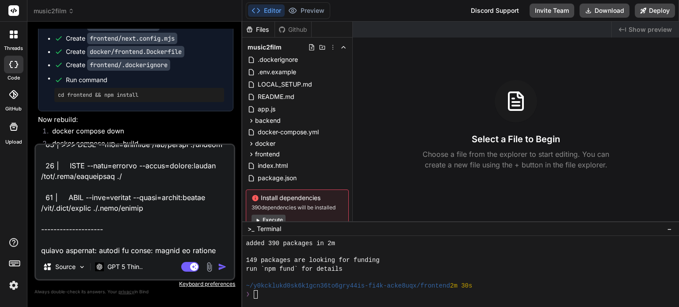
type textarea "x"
type textarea "there are the error when run docker in local environment "C:\Users\USER\music2f…"
type textarea "x"
type textarea "there are the error when run docker in local environment "C:\Users\USER\music2f…"
type textarea "x"
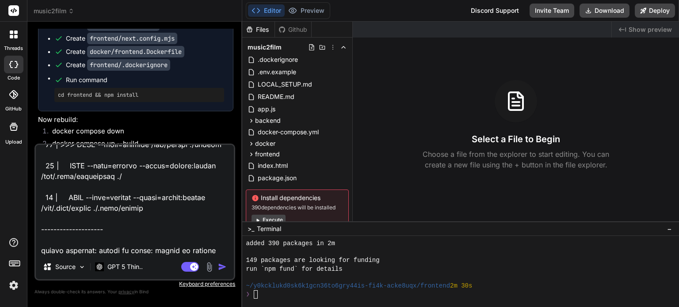
type textarea "there are the error when run docker in local environment "C:\Users\USER\music2f…"
type textarea "x"
type textarea "there are the error when run docker in local environment "C:\Users\USER\music2f…"
type textarea "x"
type textarea "there are the error when run docker in local environment "C:\Users\USER\music2f…"
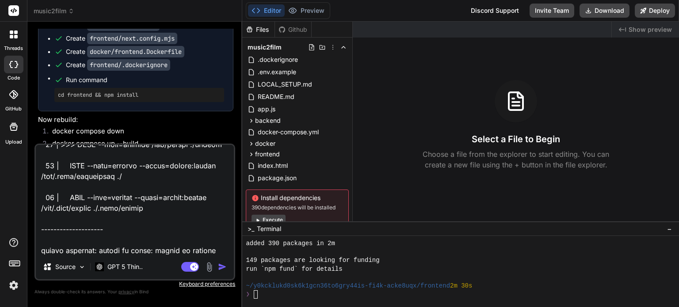
type textarea "x"
type textarea "there are the error when run docker in local environment "C:\Users\USER\music2f…"
type textarea "x"
type textarea "there are the error when run docker in local environment "C:\Users\USER\music2f…"
type textarea "x"
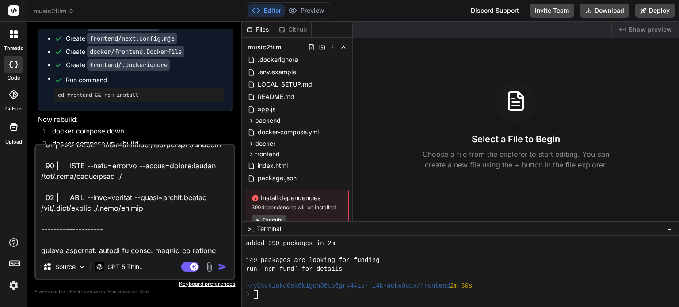
type textarea "there are the error when run docker in local environment "C:\Users\USER\music2f…"
type textarea "x"
type textarea "there are the error when run docker in local environment "C:\Users\USER\music2f…"
type textarea "x"
type textarea "there are the error when run docker in local environment "C:\Users\USER\music2f…"
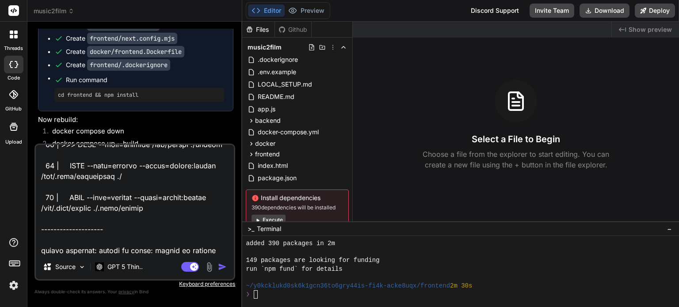
type textarea "x"
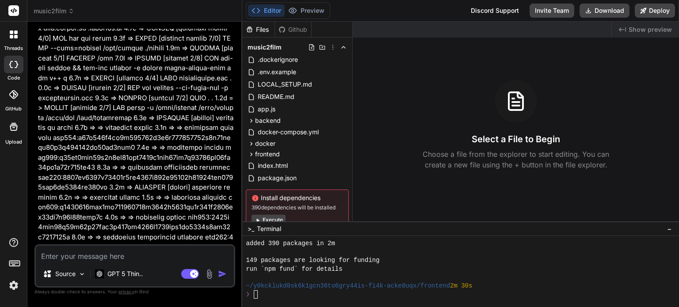
scroll to position [4298, 0]
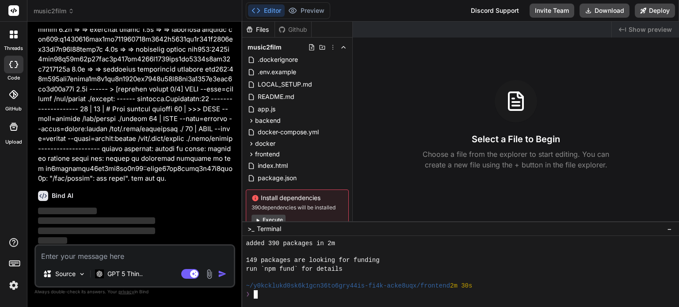
click at [334, 275] on div at bounding box center [455, 278] width 419 height 8
click at [193, 207] on p "‌" at bounding box center [135, 211] width 195 height 10
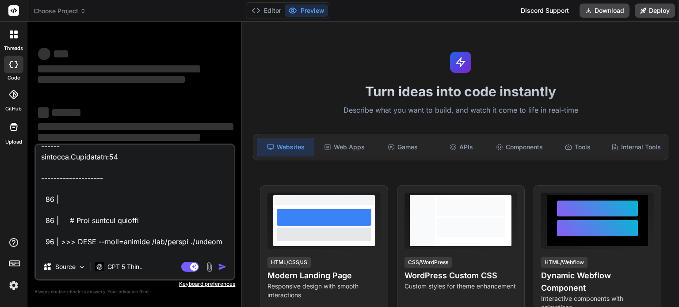
scroll to position [1381, 0]
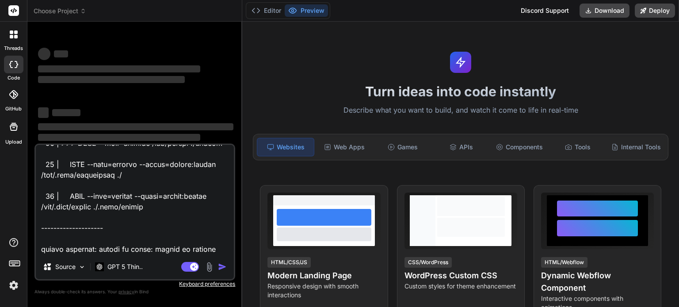
type textarea "x"
type textarea "there are the error when run docker in local environment "C:\Users\USER\music2f…"
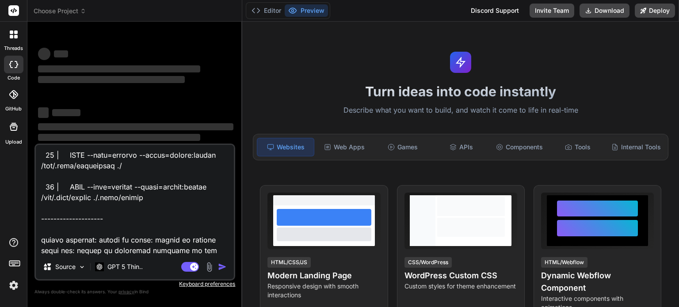
type textarea "x"
type textarea "there are the error when run docker in local environment "C:\Users\USER\music2f…"
click at [74, 12] on span "Choose Project" at bounding box center [60, 11] width 53 height 9
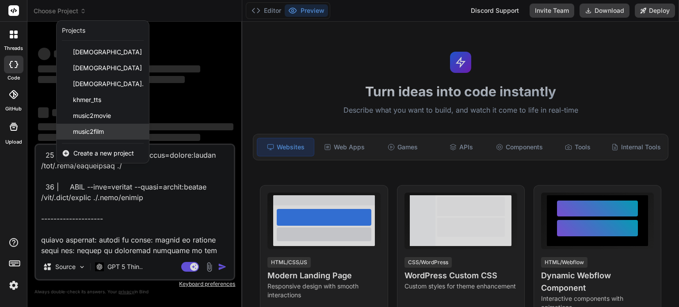
click at [103, 133] on span "music2film" at bounding box center [88, 131] width 31 height 9
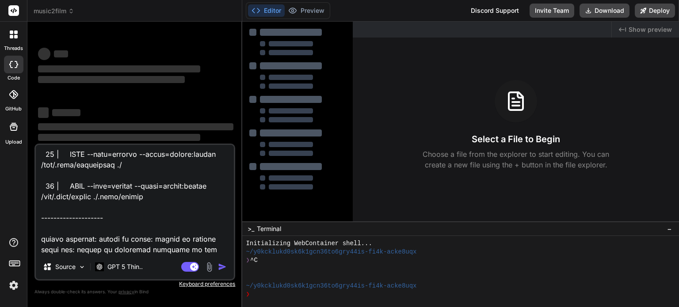
scroll to position [1391, 0]
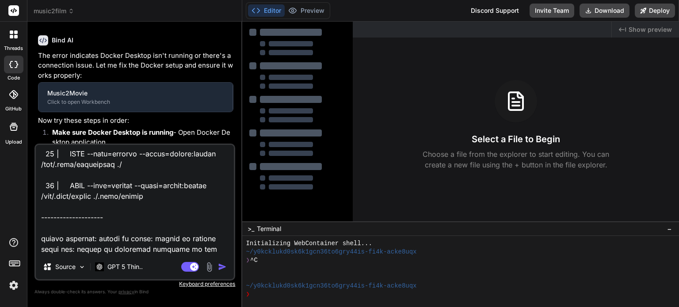
click at [190, 239] on textarea at bounding box center [135, 200] width 198 height 110
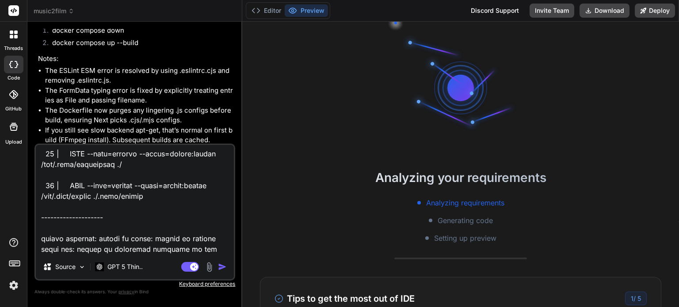
scroll to position [110, 0]
click at [202, 243] on textarea at bounding box center [135, 200] width 198 height 110
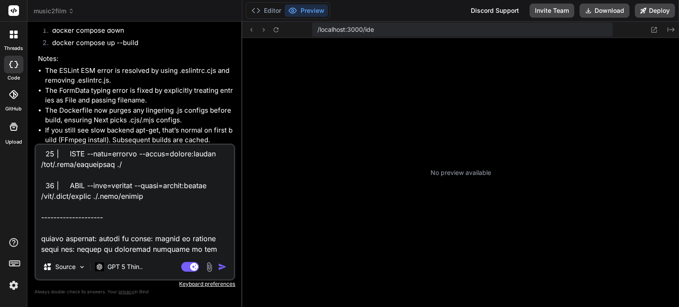
scroll to position [118, 0]
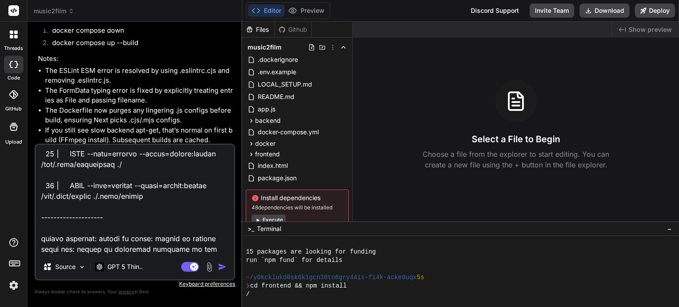
click at [169, 210] on textarea at bounding box center [135, 200] width 198 height 110
click at [225, 267] on img "button" at bounding box center [222, 267] width 9 height 9
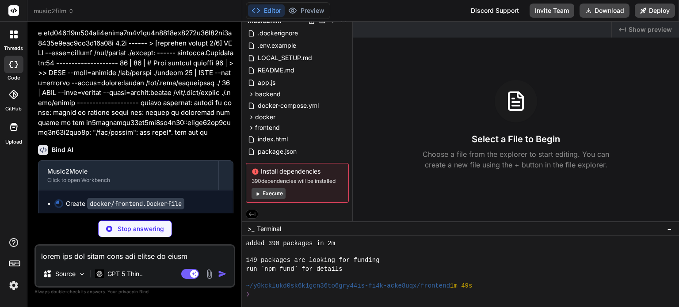
scroll to position [4346, 0]
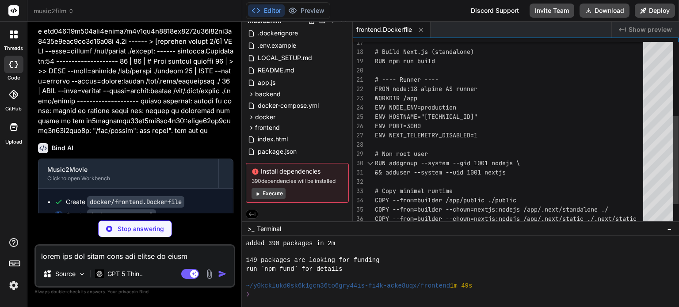
type textarea "x"
type textarea "name: music2movie-network"
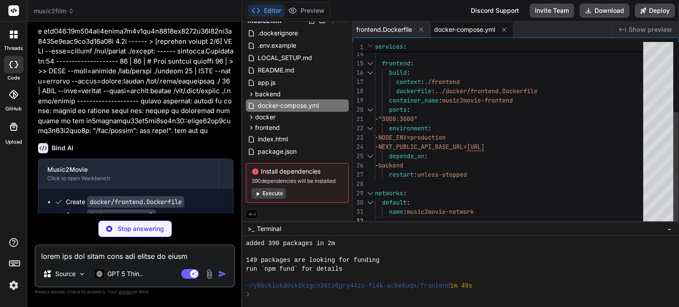
type textarea "x"
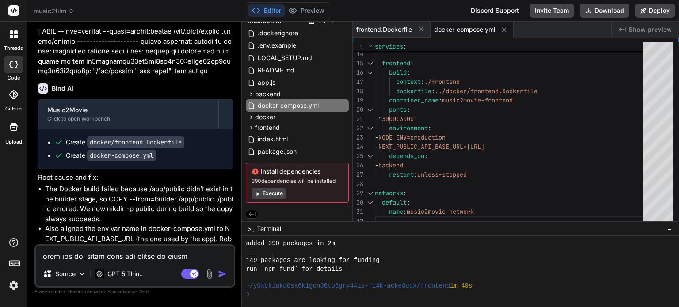
scroll to position [4413, 0]
